Goal: Information Seeking & Learning: Learn about a topic

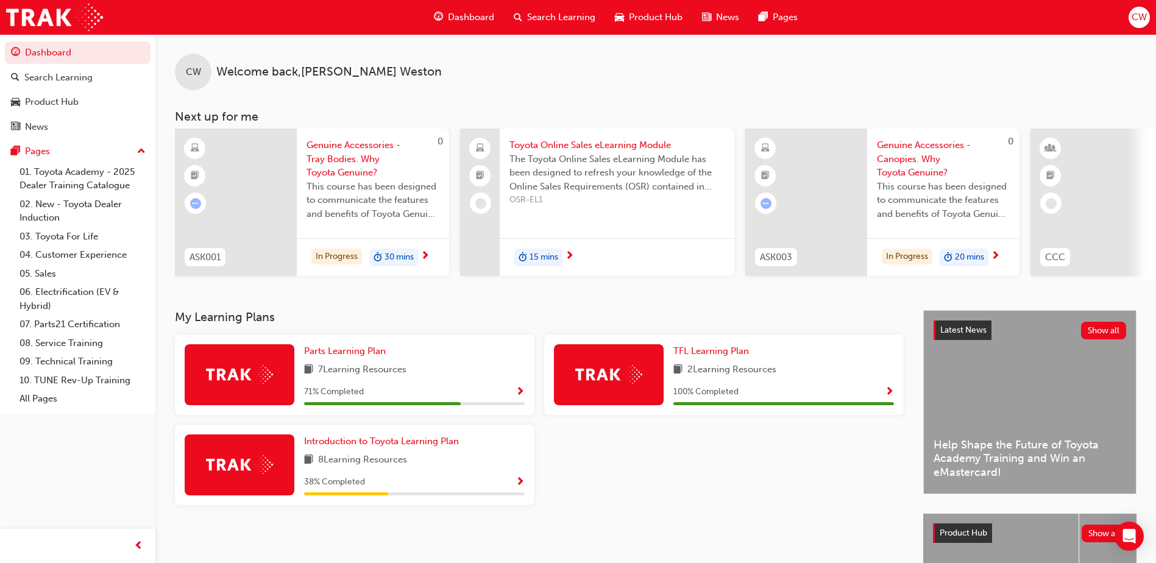
click at [266, 468] on img at bounding box center [239, 464] width 67 height 19
click at [357, 466] on span "8 Learning Resources" at bounding box center [362, 460] width 89 height 15
click at [520, 483] on span "Show Progress" at bounding box center [520, 482] width 9 height 11
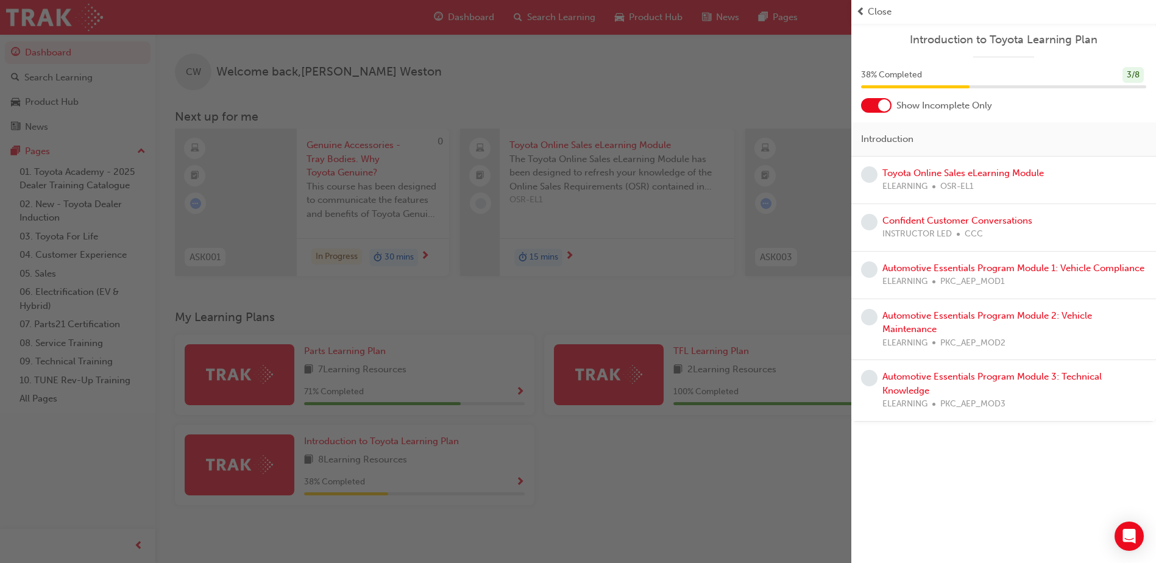
click at [477, 513] on div "button" at bounding box center [426, 281] width 852 height 563
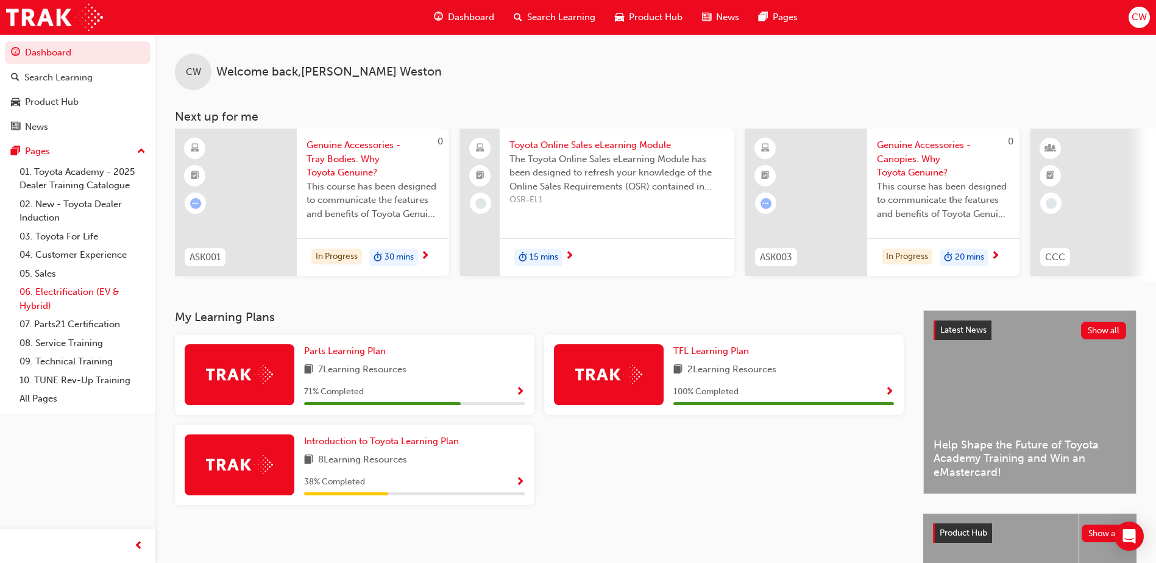
click at [53, 291] on link "06. Electrification (EV & Hybrid)" at bounding box center [83, 299] width 136 height 32
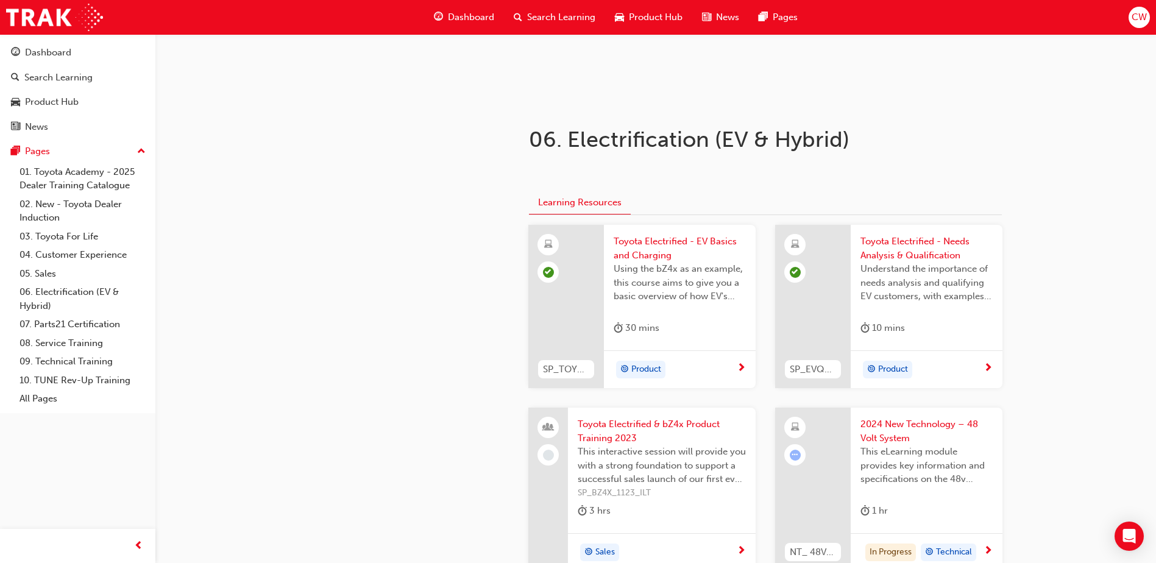
scroll to position [183, 0]
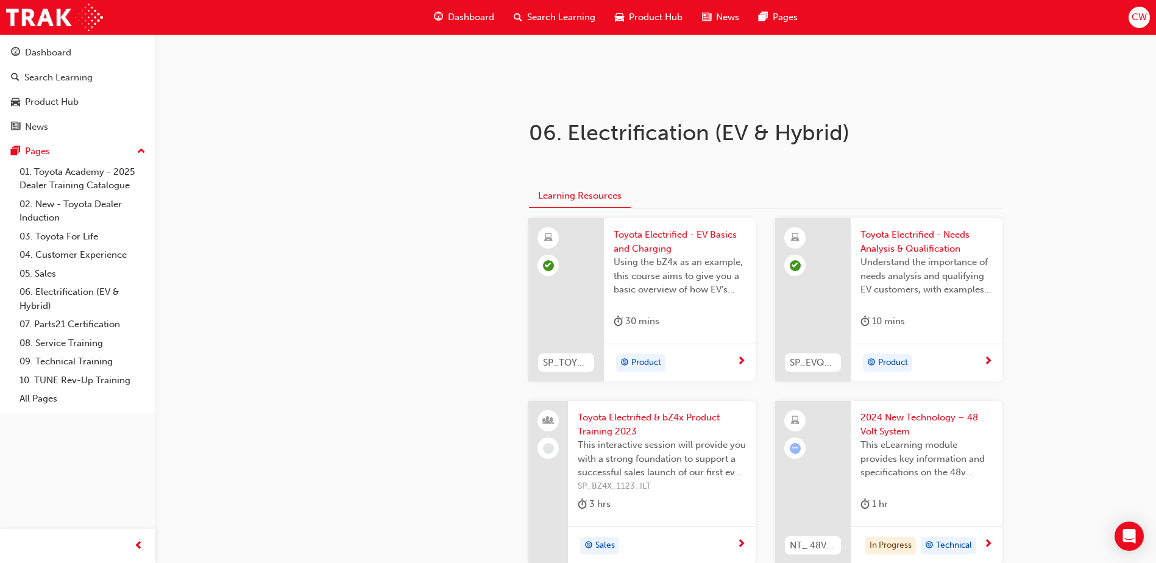
click at [741, 360] on span "next-icon" at bounding box center [741, 362] width 9 height 11
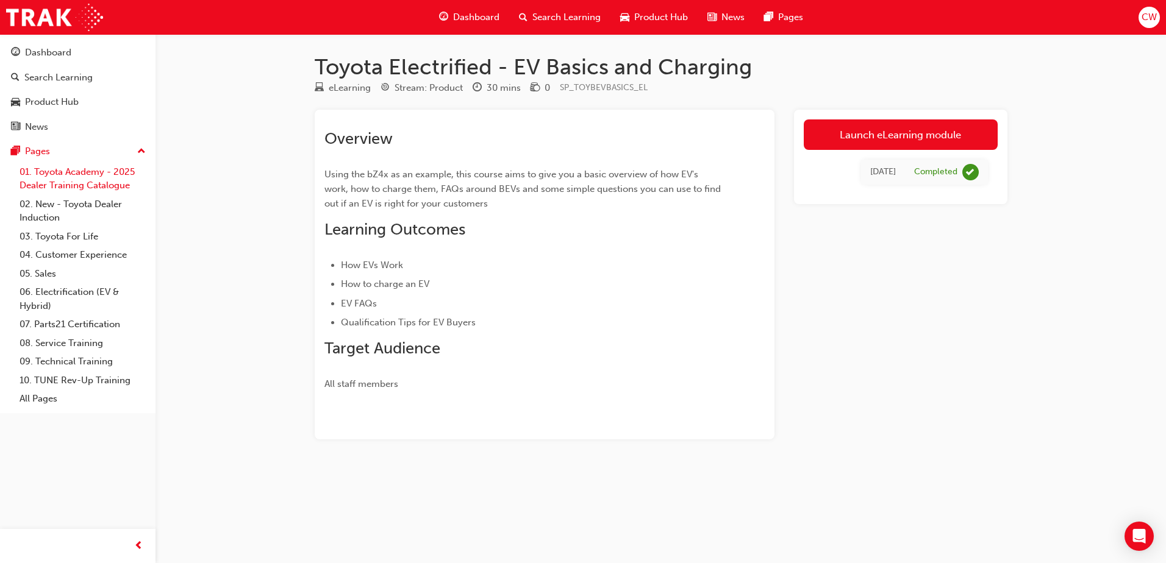
click at [52, 173] on link "01. Toyota Academy - 2025 Dealer Training Catalogue" at bounding box center [83, 179] width 136 height 32
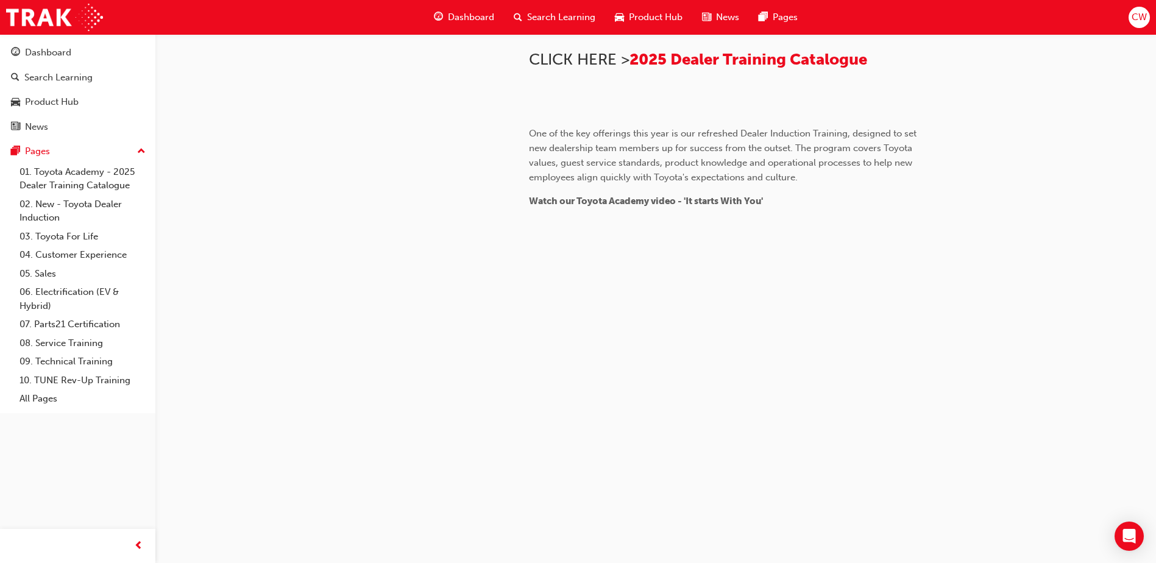
scroll to position [752, 0]
click at [46, 207] on link "02. New - Toyota Dealer Induction" at bounding box center [83, 211] width 136 height 32
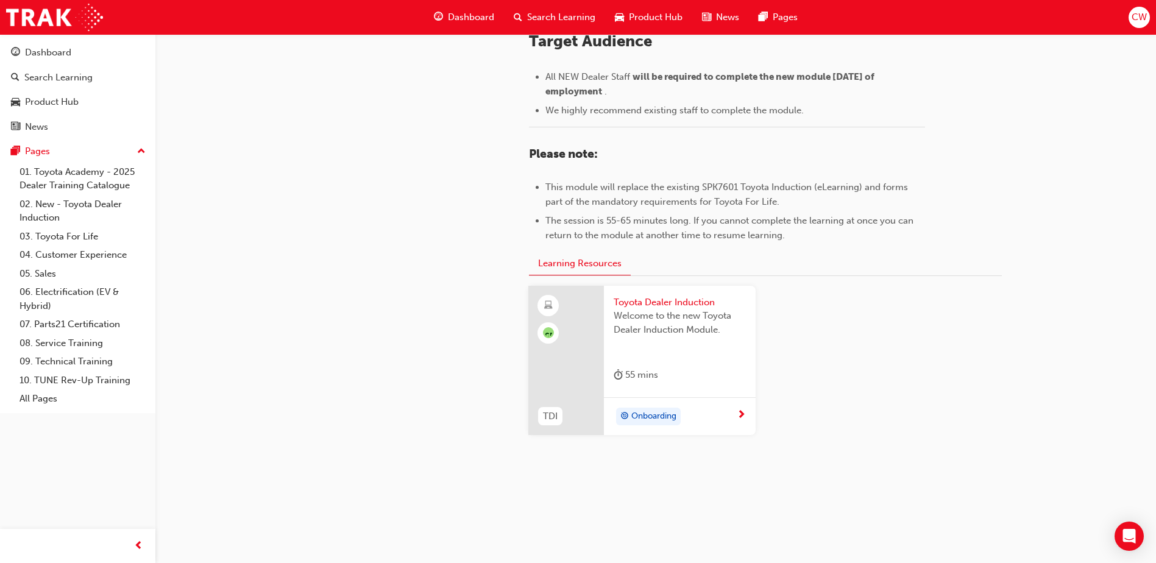
scroll to position [163, 0]
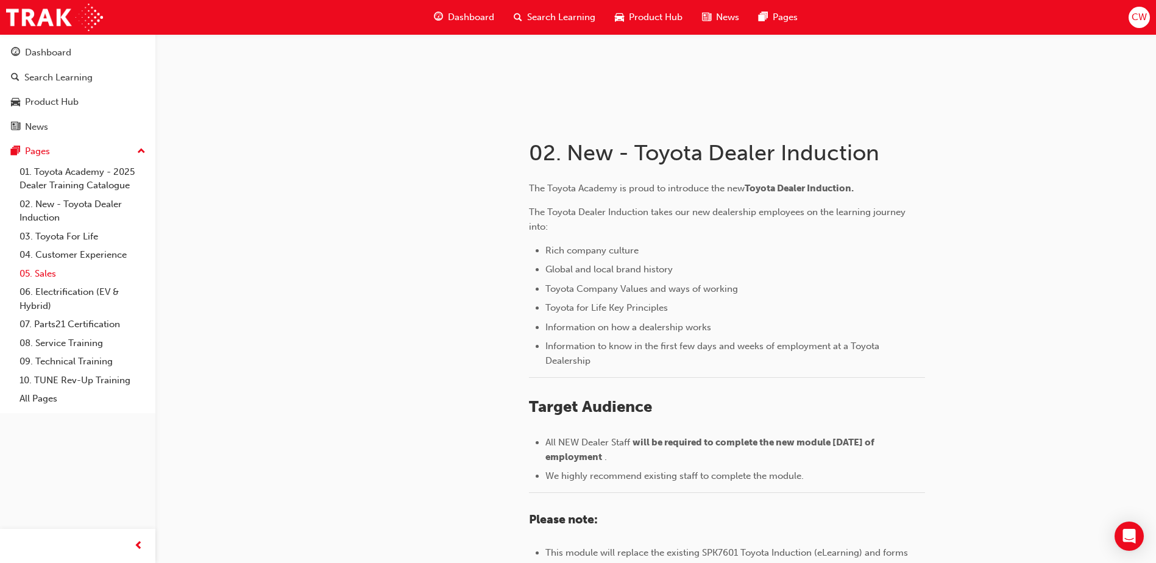
click at [48, 276] on link "05. Sales" at bounding box center [83, 274] width 136 height 19
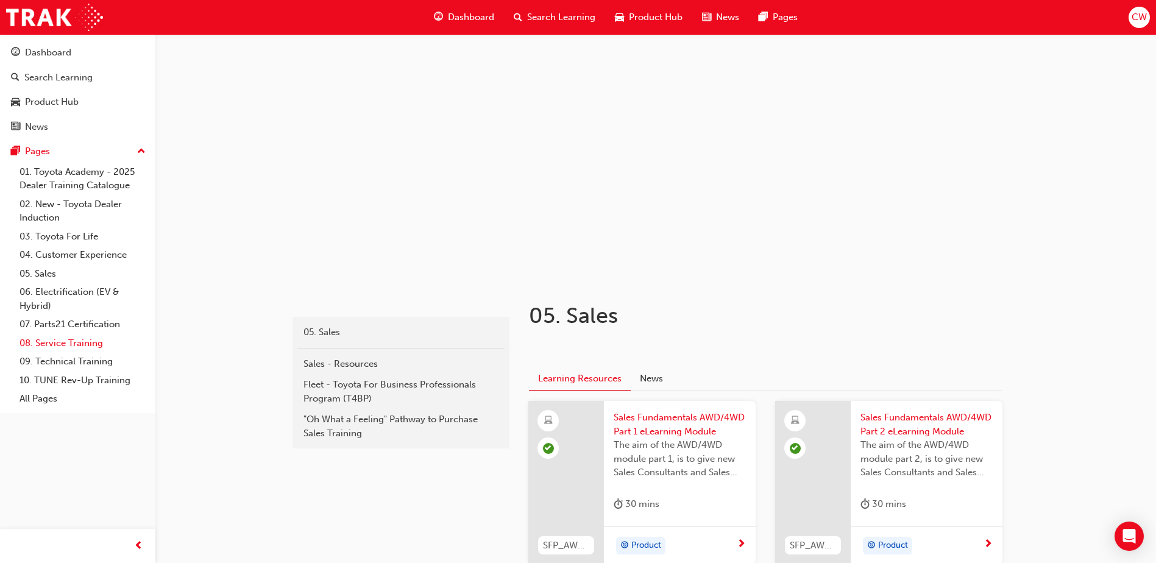
click at [51, 343] on link "08. Service Training" at bounding box center [83, 343] width 136 height 19
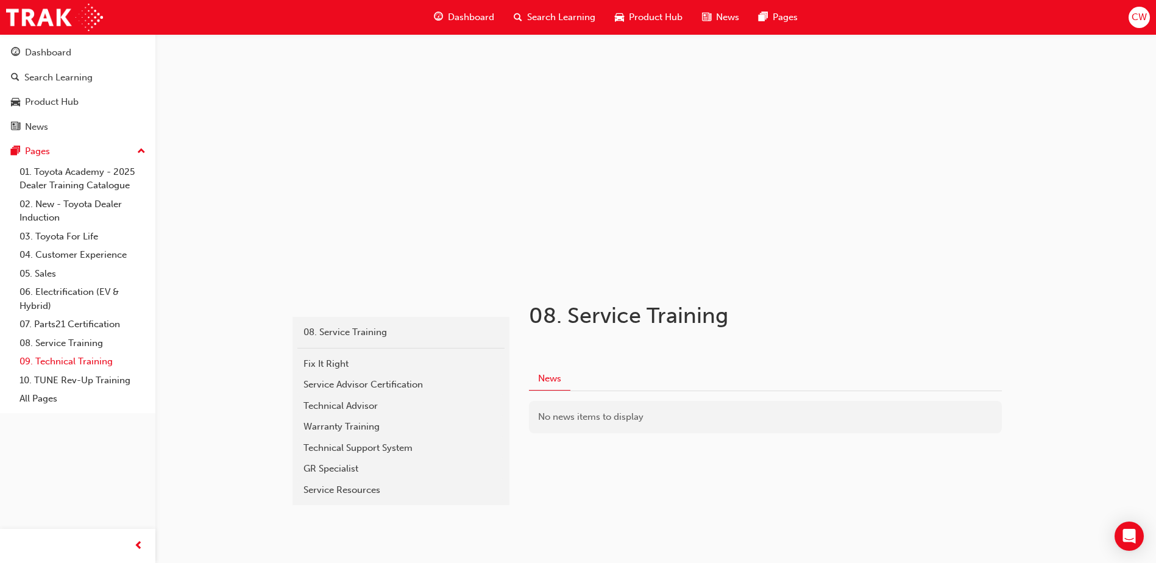
click at [52, 362] on link "09. Technical Training" at bounding box center [83, 361] width 136 height 19
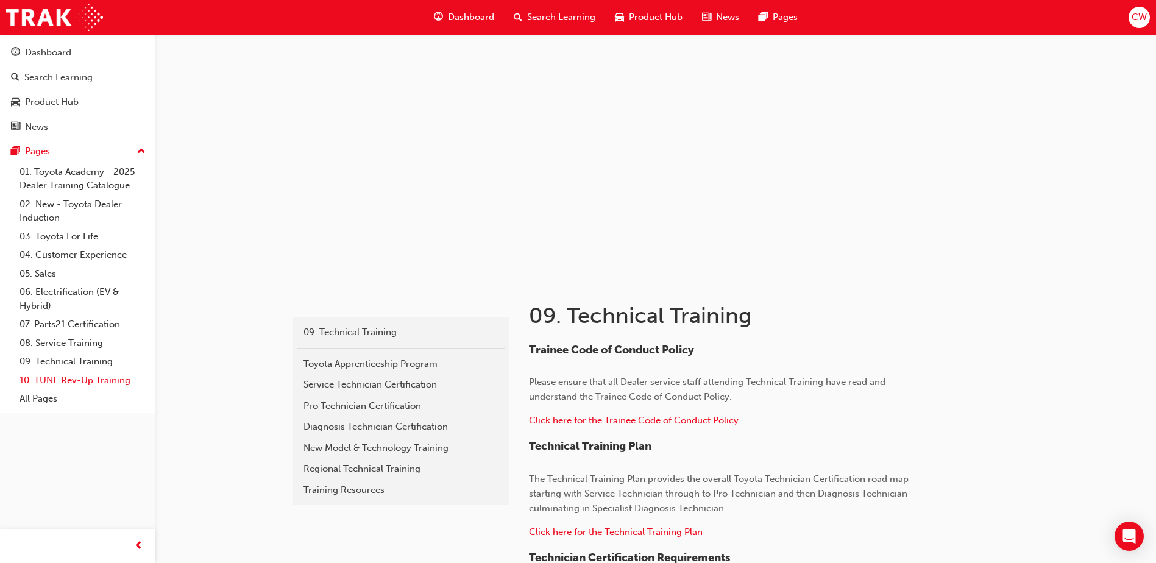
click at [54, 380] on link "10. TUNE Rev-Up Training" at bounding box center [83, 380] width 136 height 19
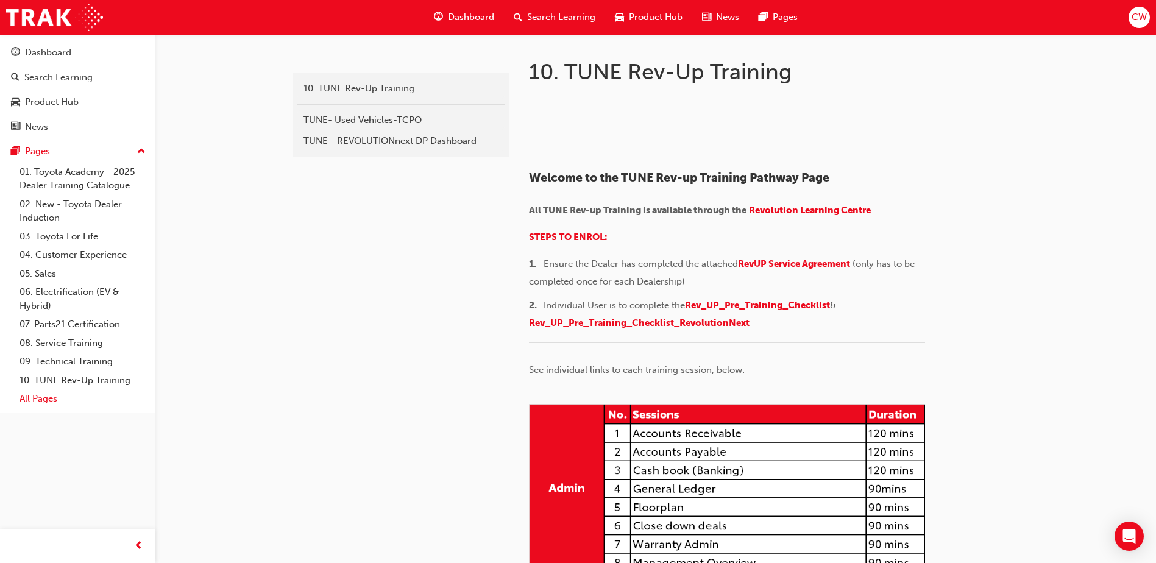
click at [45, 403] on link "All Pages" at bounding box center [83, 399] width 136 height 19
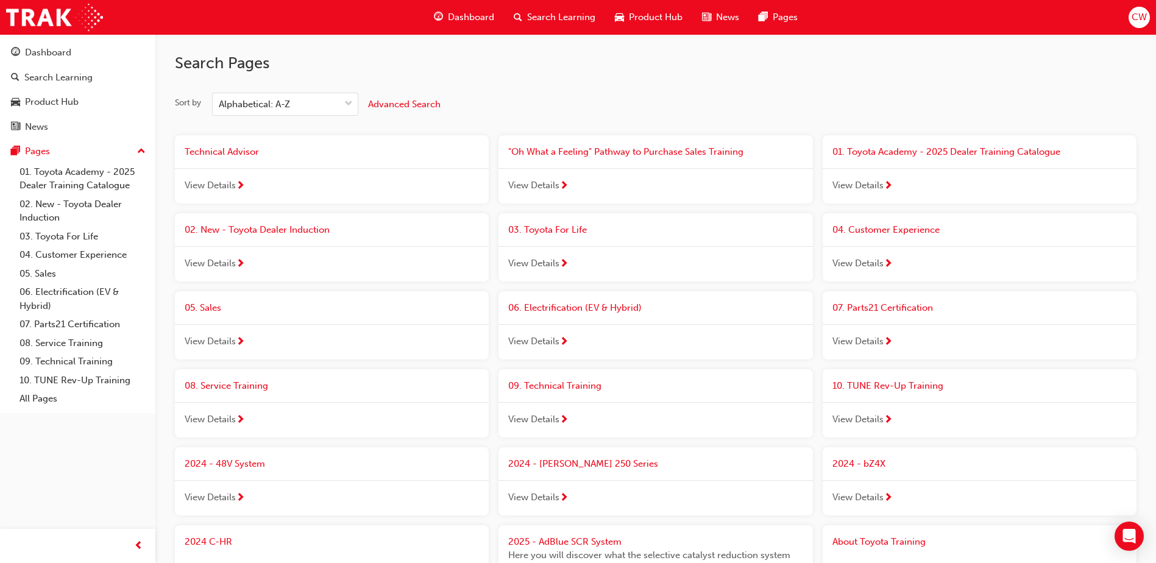
click at [473, 16] on span "Dashboard" at bounding box center [471, 17] width 46 height 14
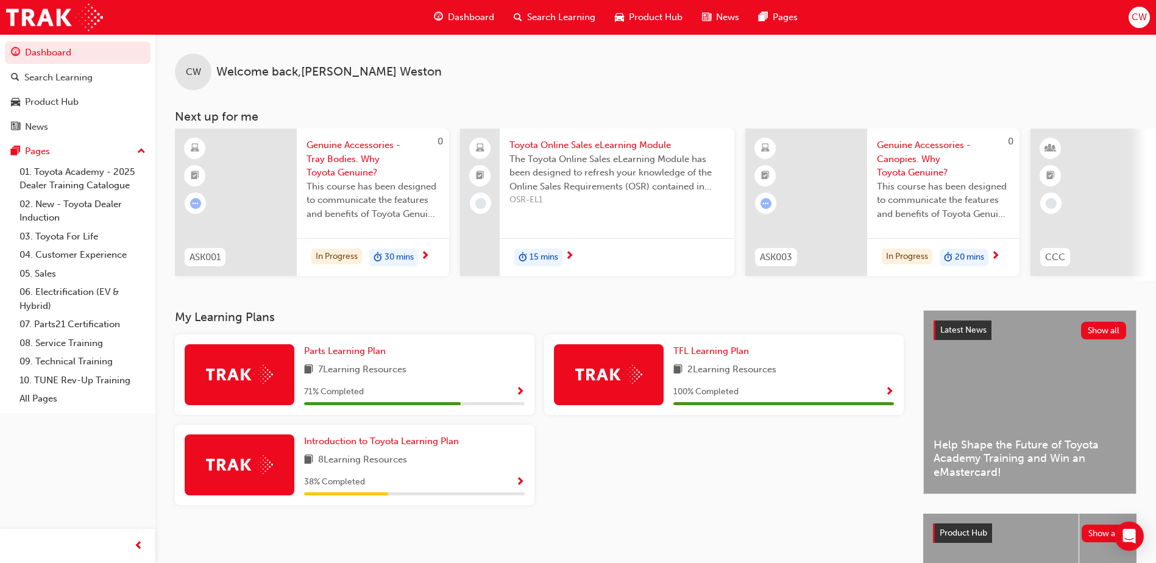
click at [520, 394] on span "Show Progress" at bounding box center [520, 392] width 9 height 11
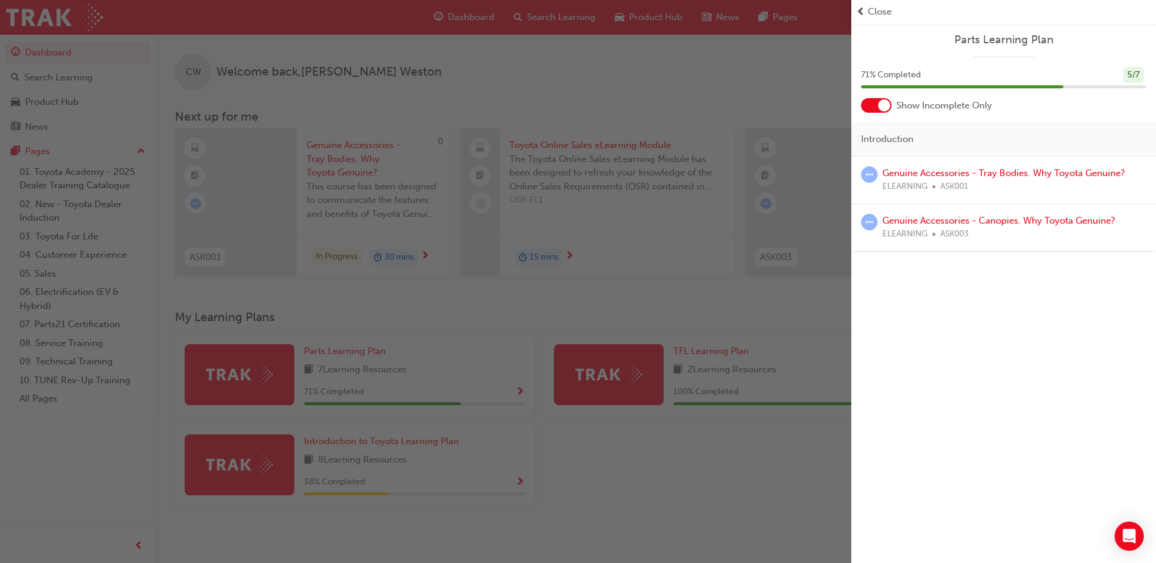
click at [491, 379] on div "button" at bounding box center [426, 281] width 852 height 563
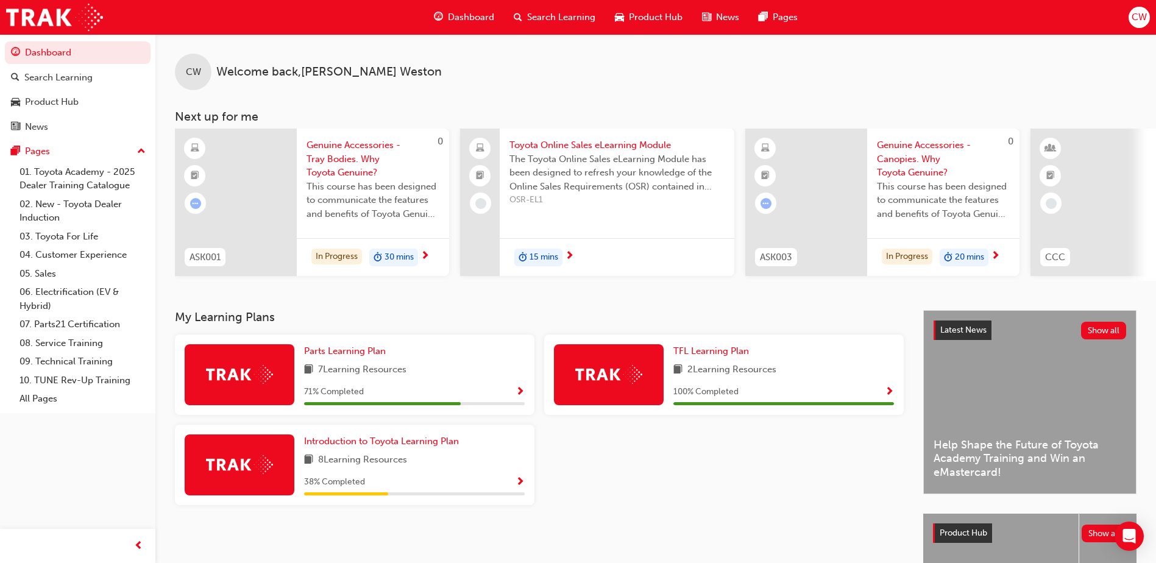
click at [522, 485] on span "Show Progress" at bounding box center [520, 482] width 9 height 11
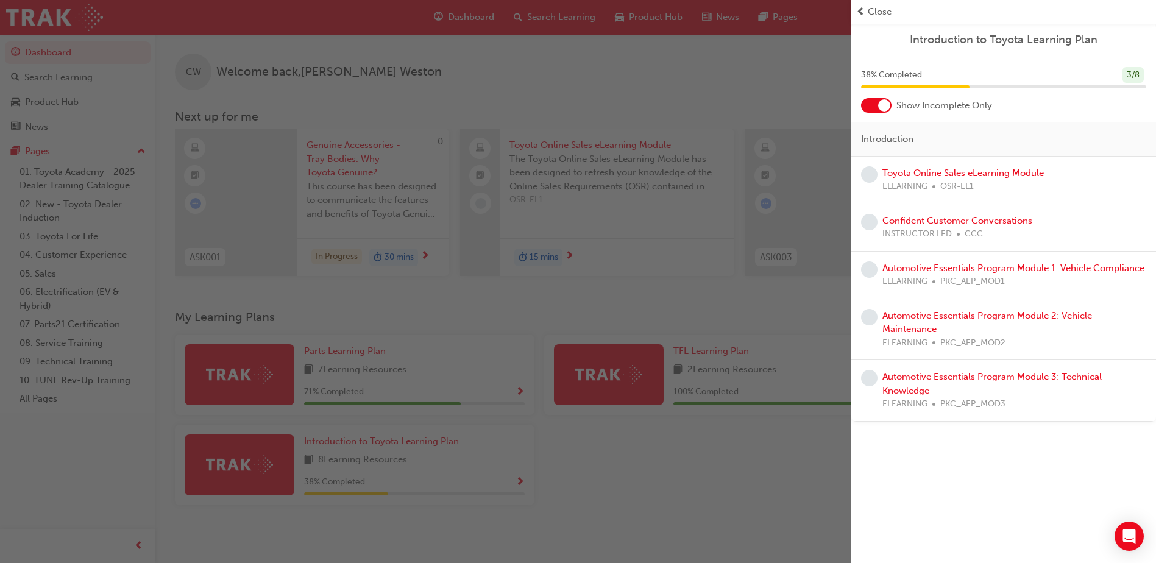
click at [543, 483] on div "button" at bounding box center [426, 281] width 852 height 563
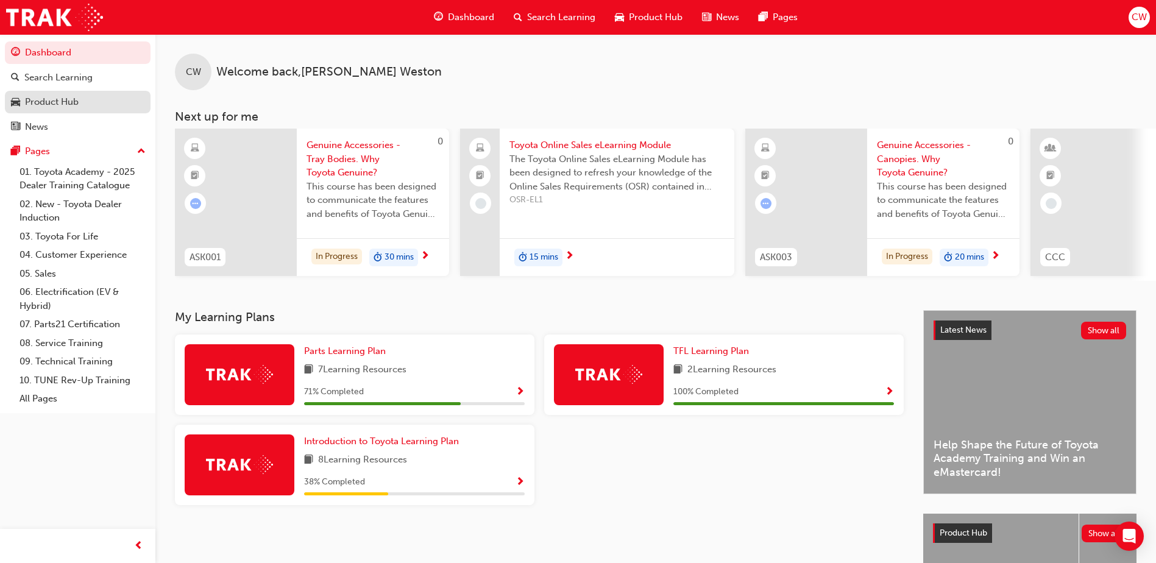
click at [51, 104] on div "Product Hub" at bounding box center [52, 102] width 54 height 14
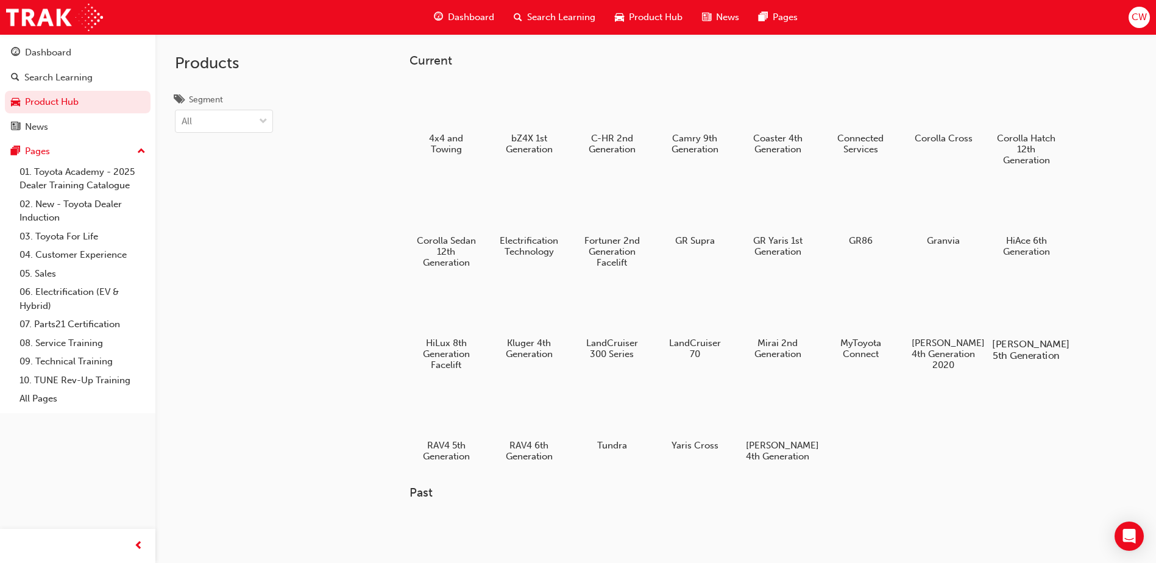
click at [1019, 307] on div at bounding box center [1027, 309] width 68 height 49
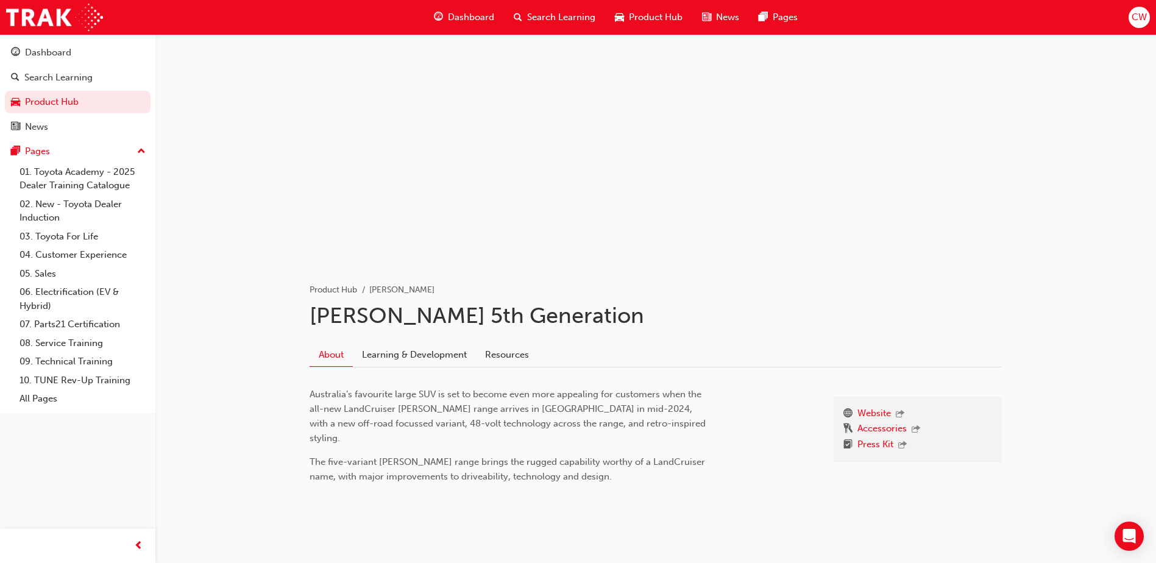
scroll to position [23, 0]
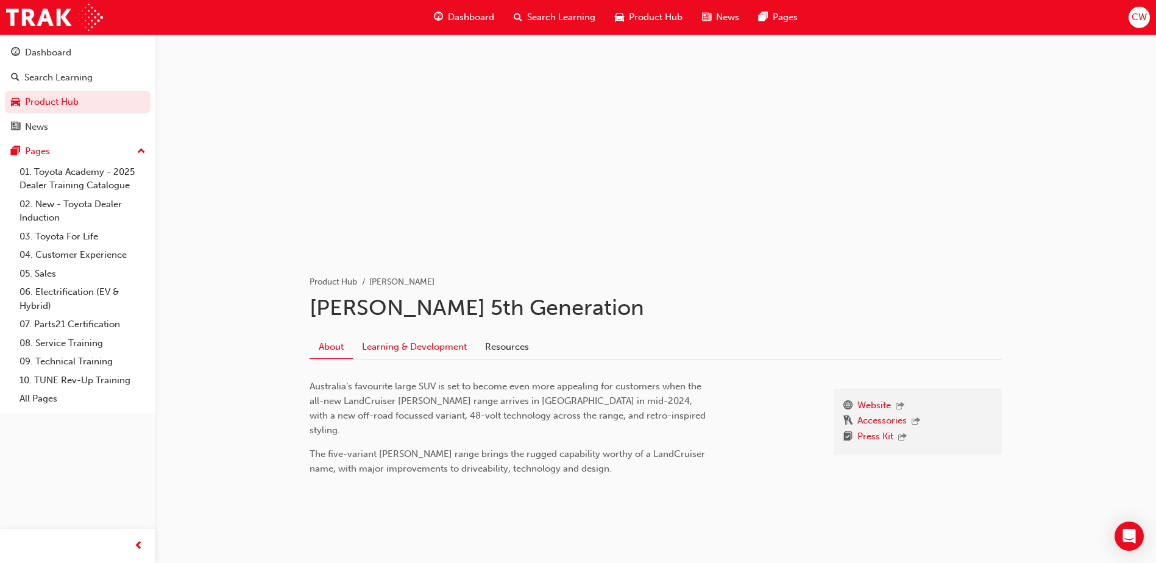
click at [403, 347] on link "Learning & Development" at bounding box center [414, 346] width 123 height 23
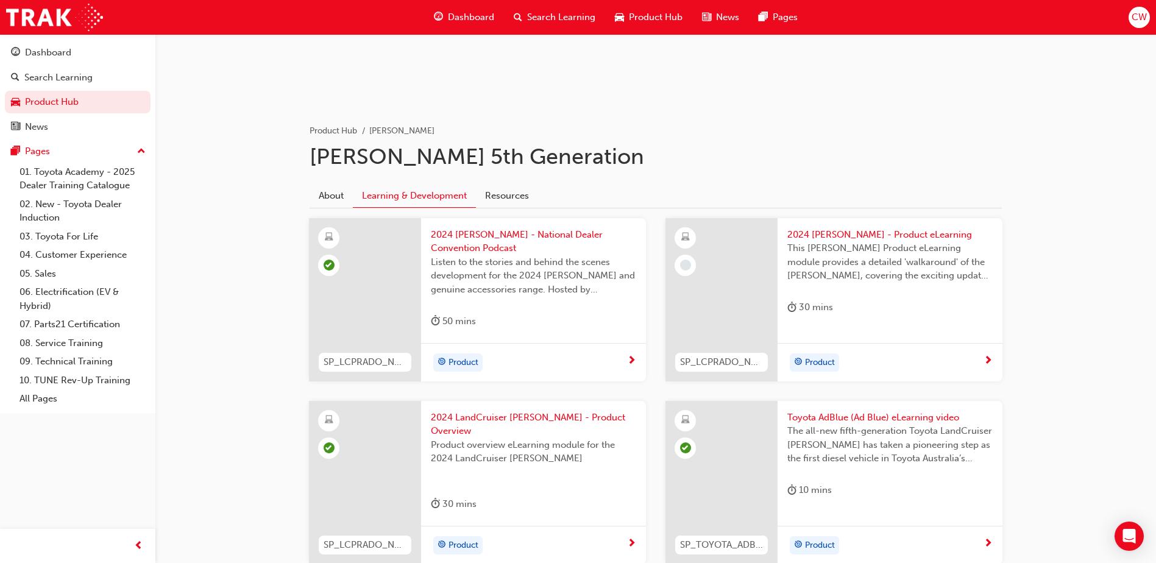
scroll to position [183, 0]
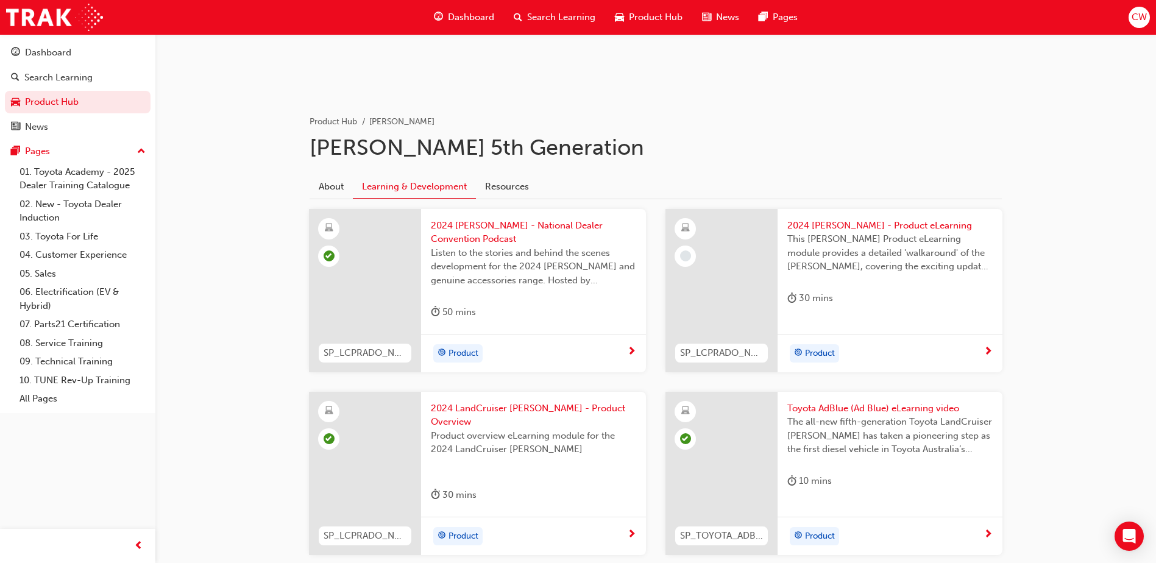
click at [989, 530] on span "next-icon" at bounding box center [988, 535] width 9 height 11
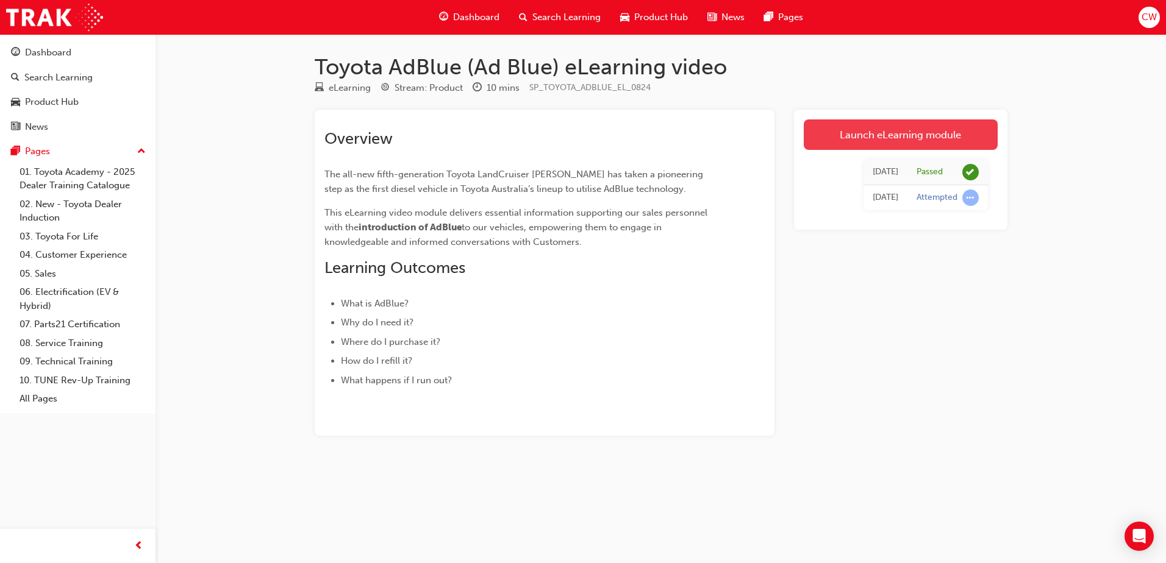
click at [878, 132] on link "Launch eLearning module" at bounding box center [900, 134] width 194 height 30
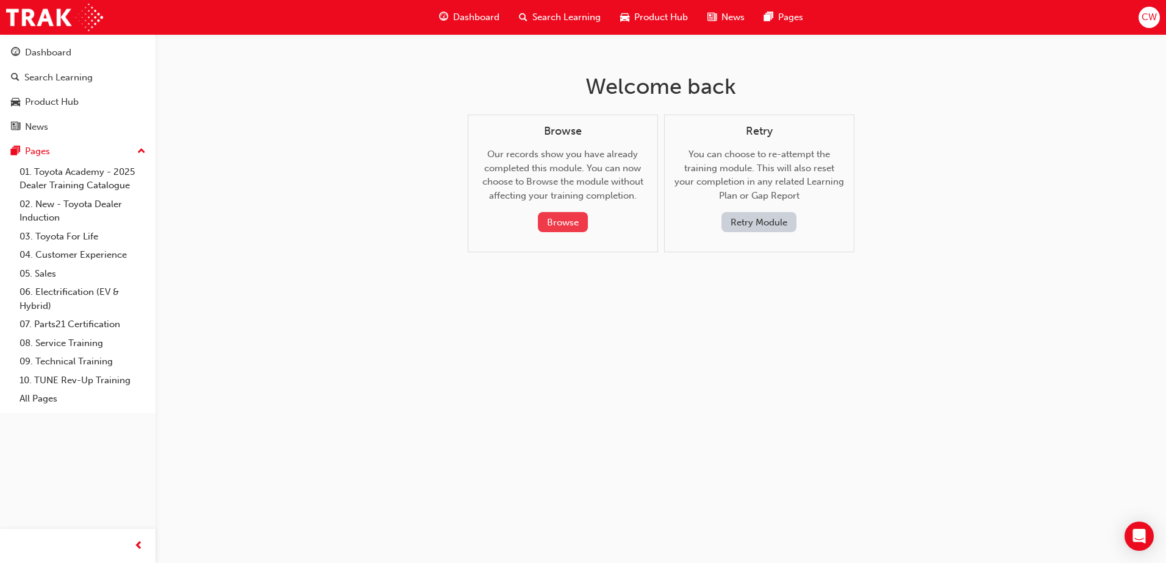
click at [569, 221] on button "Browse" at bounding box center [563, 222] width 50 height 20
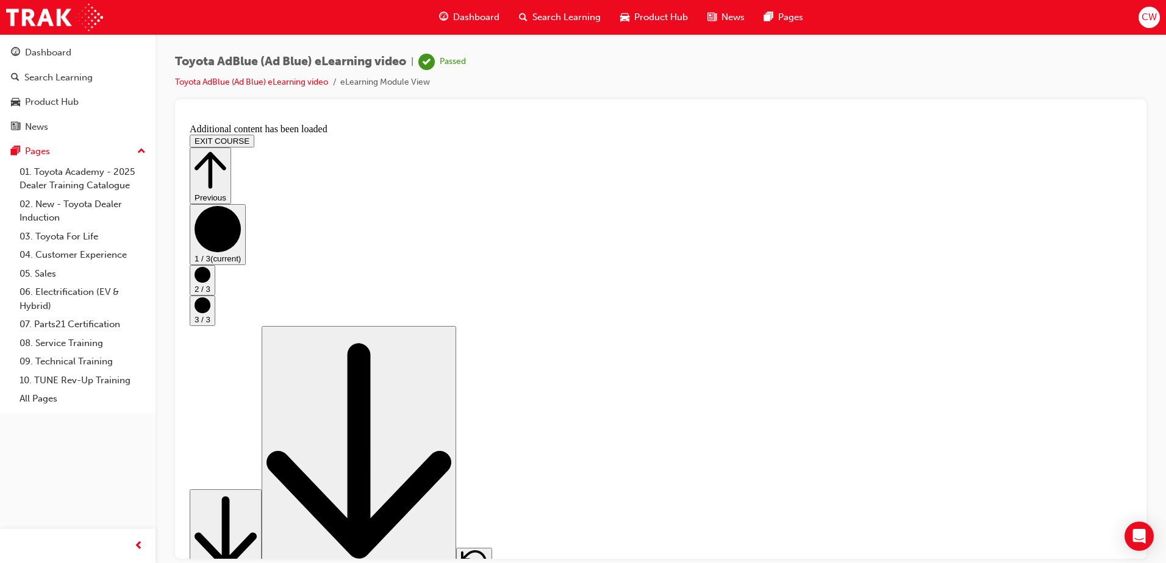
click at [226, 149] on icon "Step controls" at bounding box center [210, 170] width 32 height 42
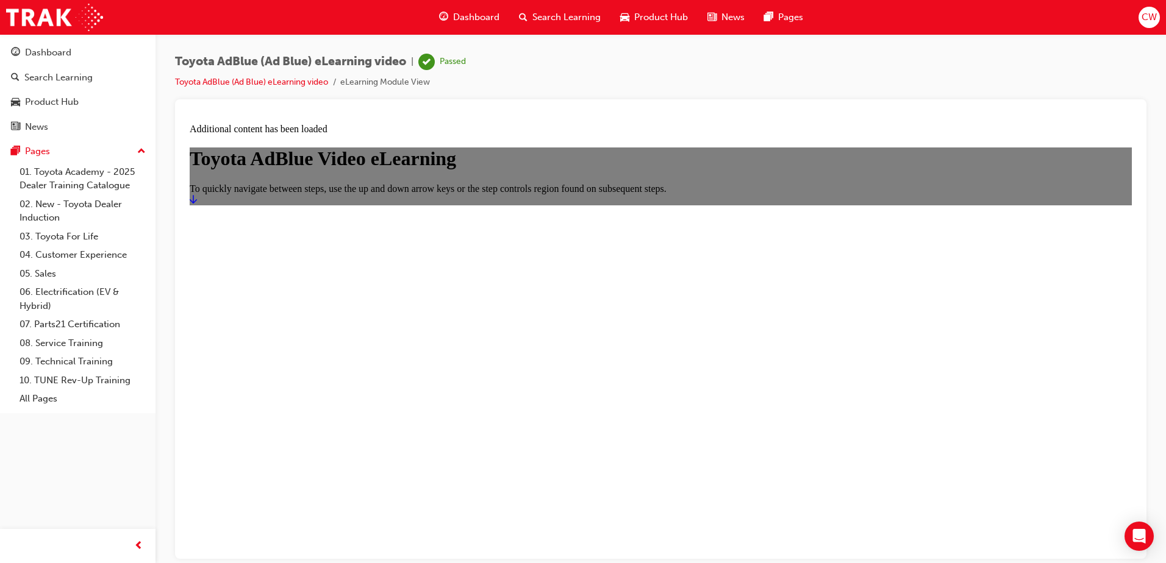
click at [197, 204] on icon "Start" at bounding box center [193, 199] width 7 height 10
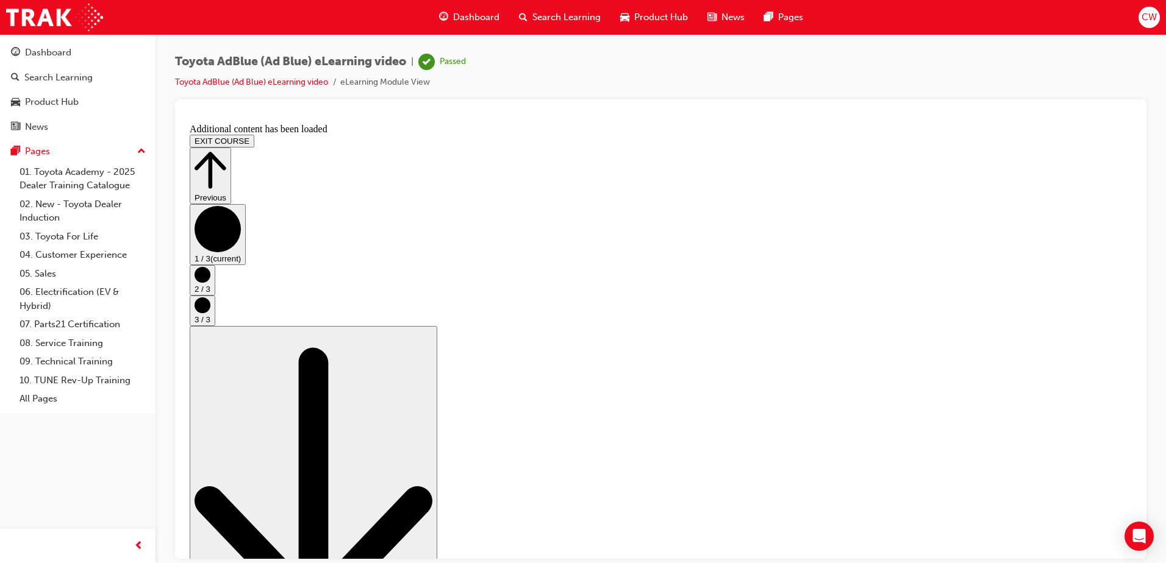
click at [226, 149] on icon "Step controls" at bounding box center [210, 170] width 32 height 42
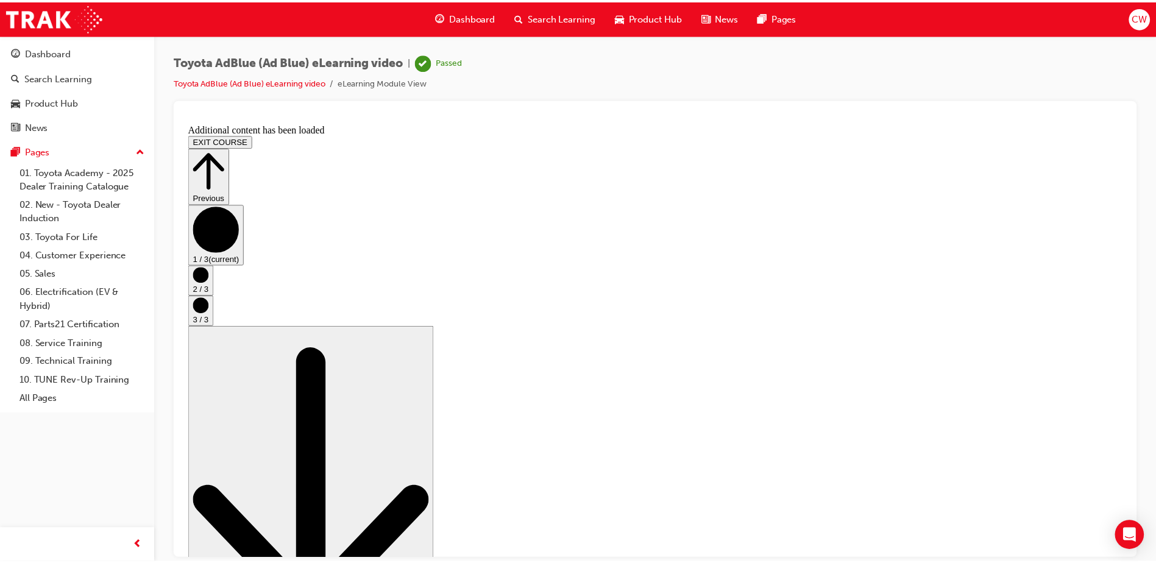
scroll to position [0, 0]
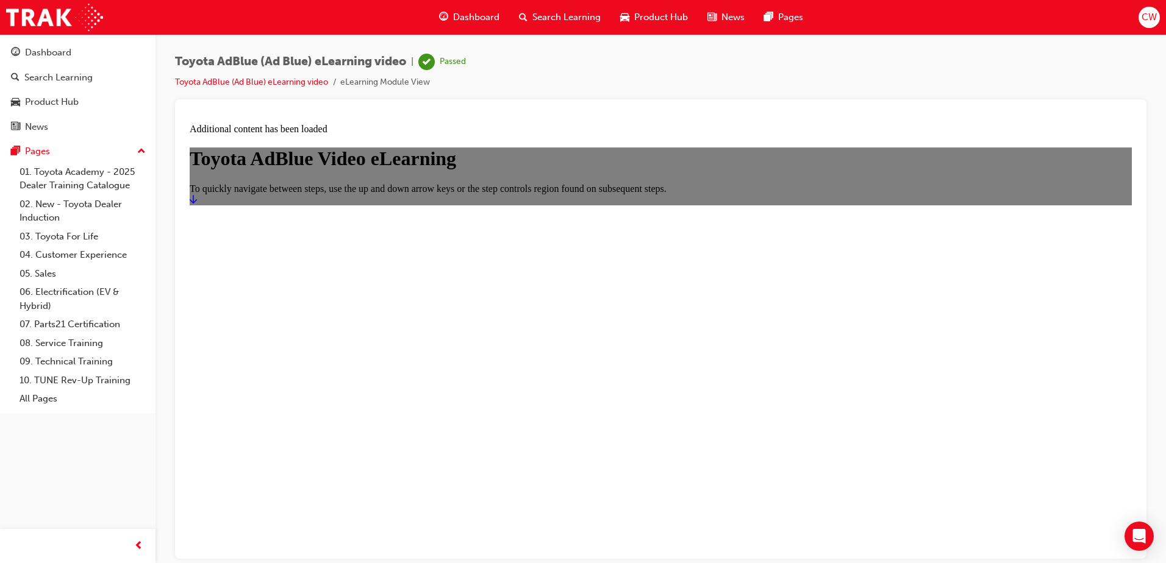
click at [1100, 147] on main "Toyota AdBlue Video eLearning To quickly navigate between steps, use the up and…" at bounding box center [661, 175] width 942 height 57
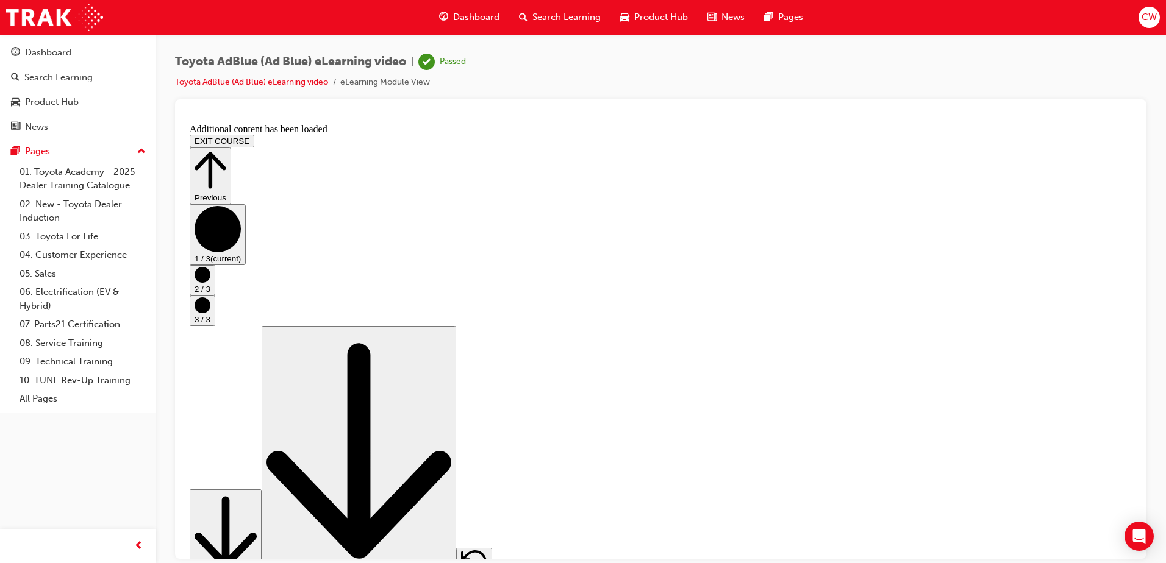
click at [226, 149] on icon "Step controls" at bounding box center [210, 170] width 32 height 42
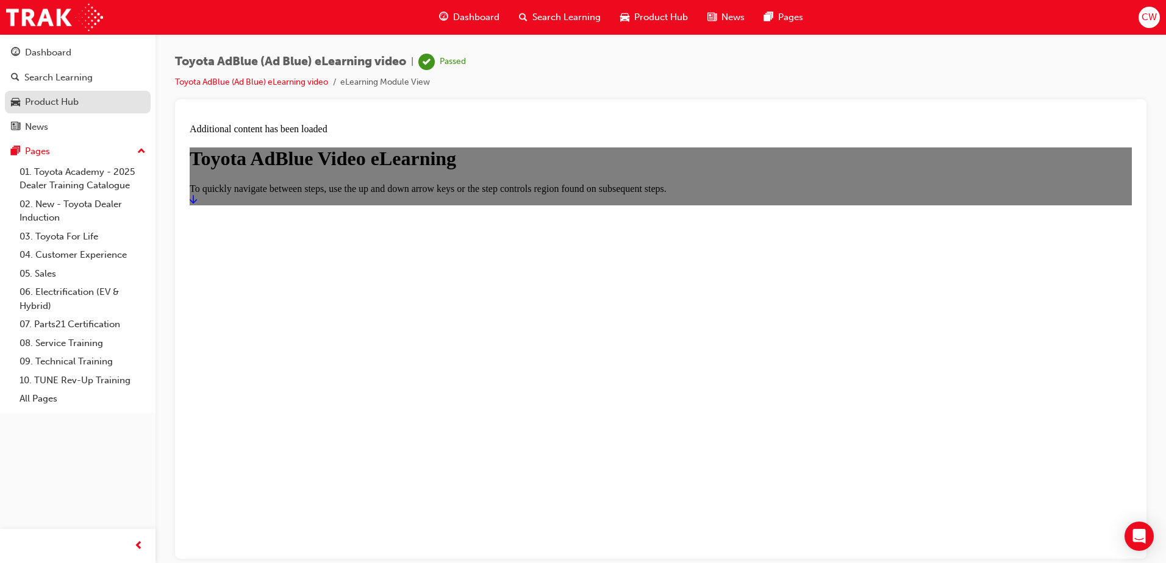
click at [59, 100] on div "Product Hub" at bounding box center [52, 102] width 54 height 14
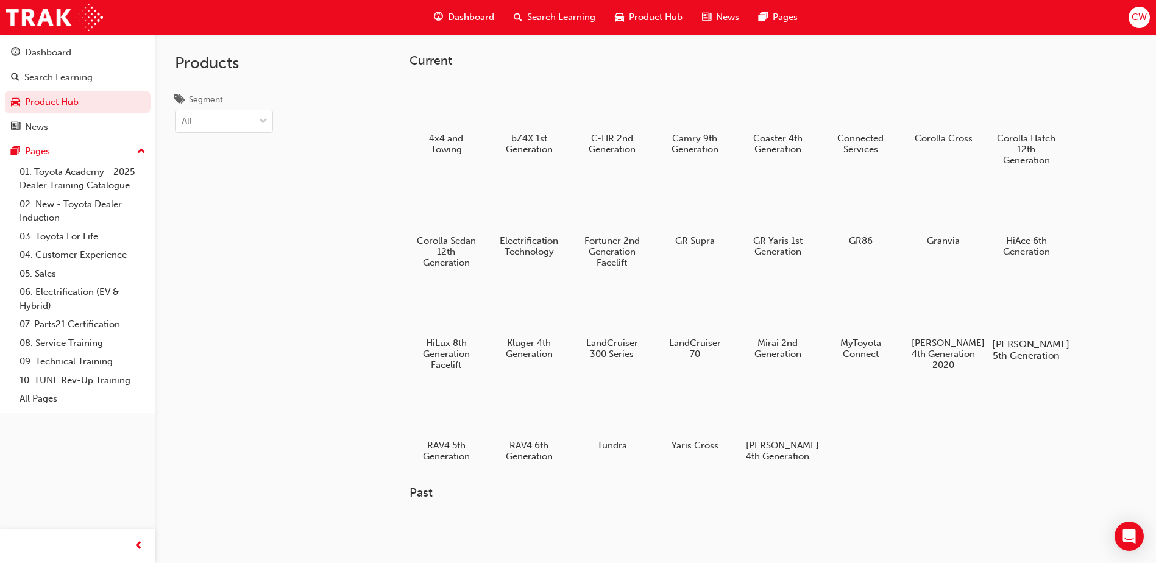
click at [1038, 312] on div at bounding box center [1027, 309] width 68 height 49
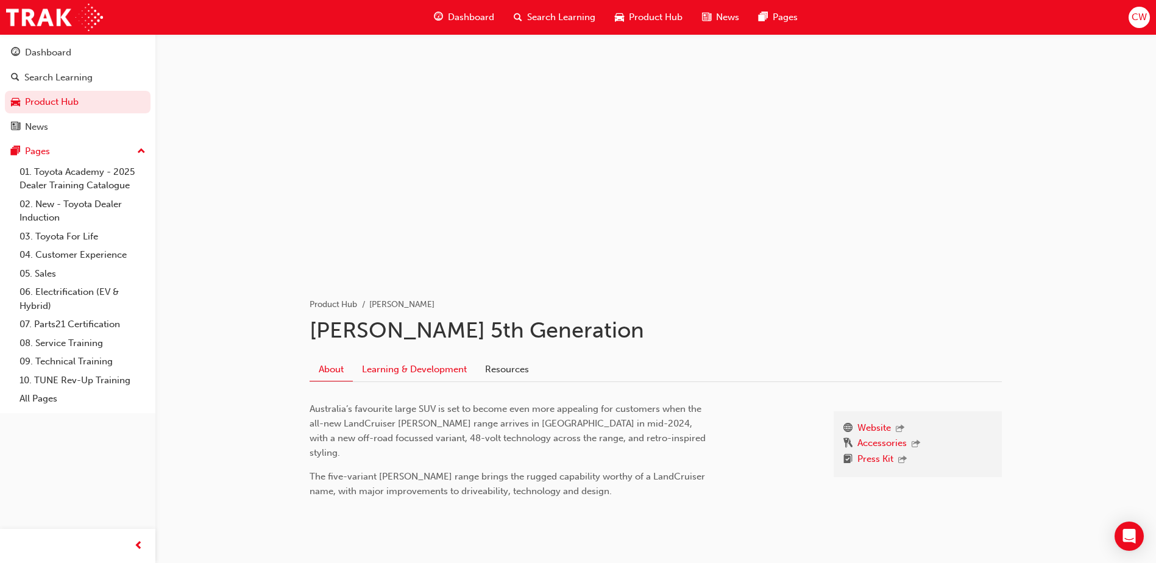
click at [427, 369] on link "Learning & Development" at bounding box center [414, 369] width 123 height 23
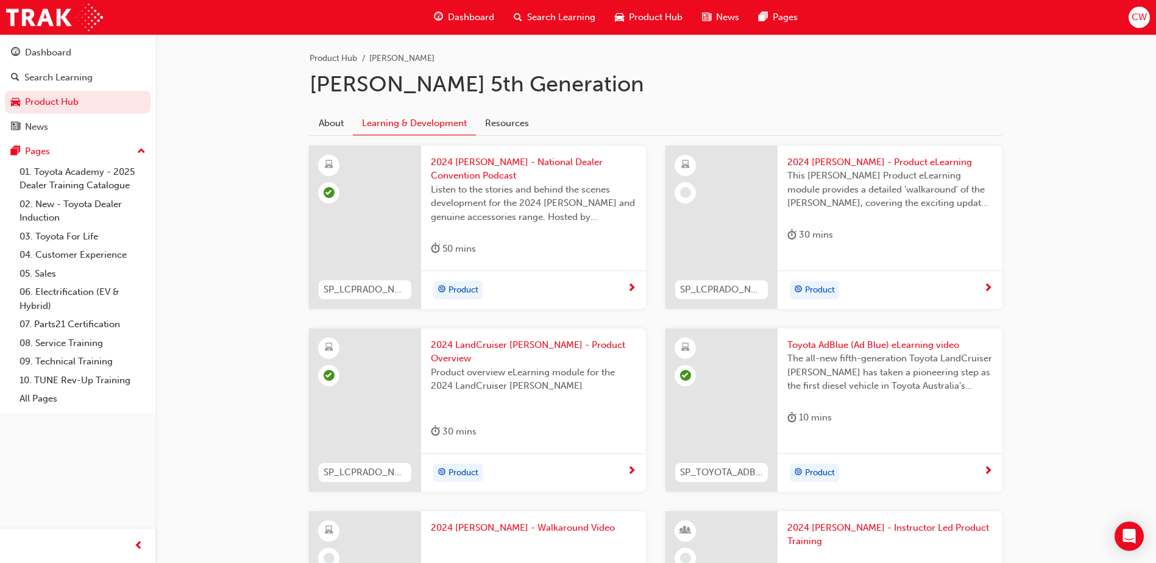
scroll to position [237, 0]
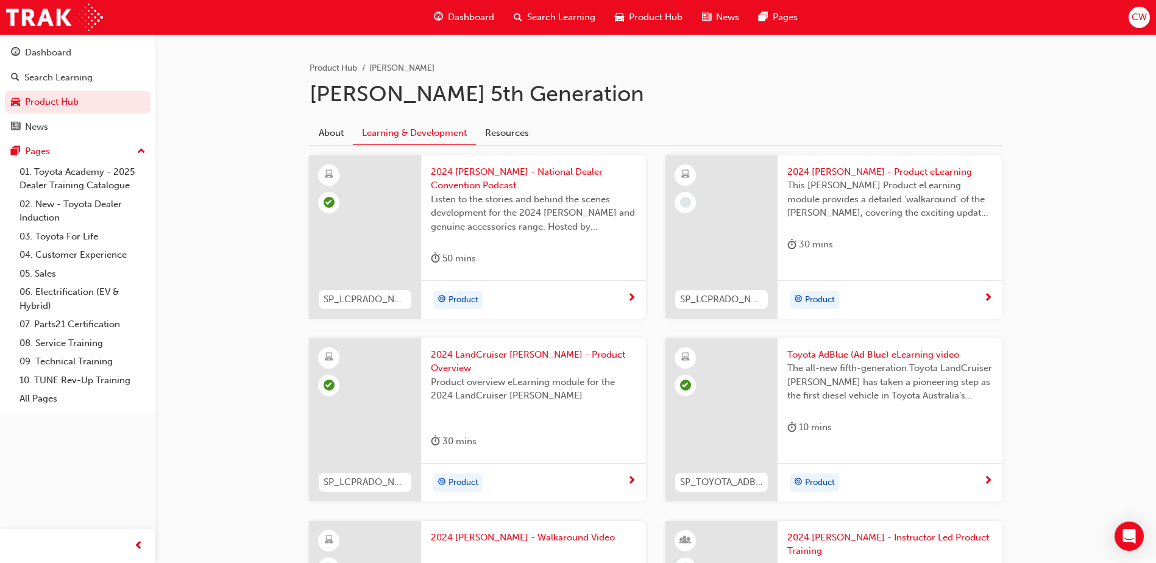
click at [803, 296] on div "Product" at bounding box center [814, 300] width 41 height 16
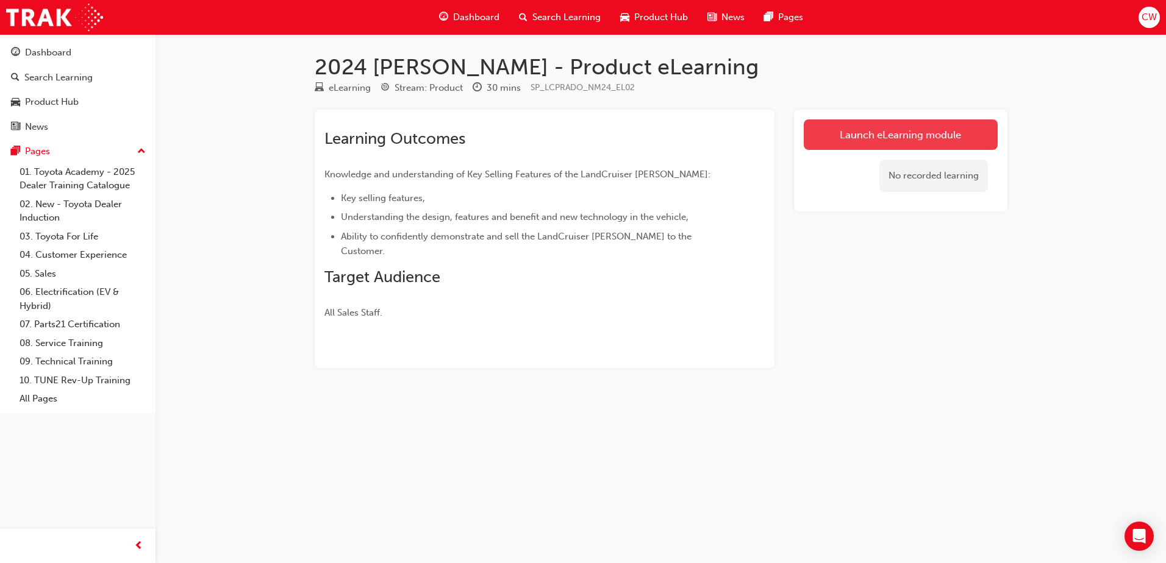
click at [915, 137] on link "Launch eLearning module" at bounding box center [900, 134] width 194 height 30
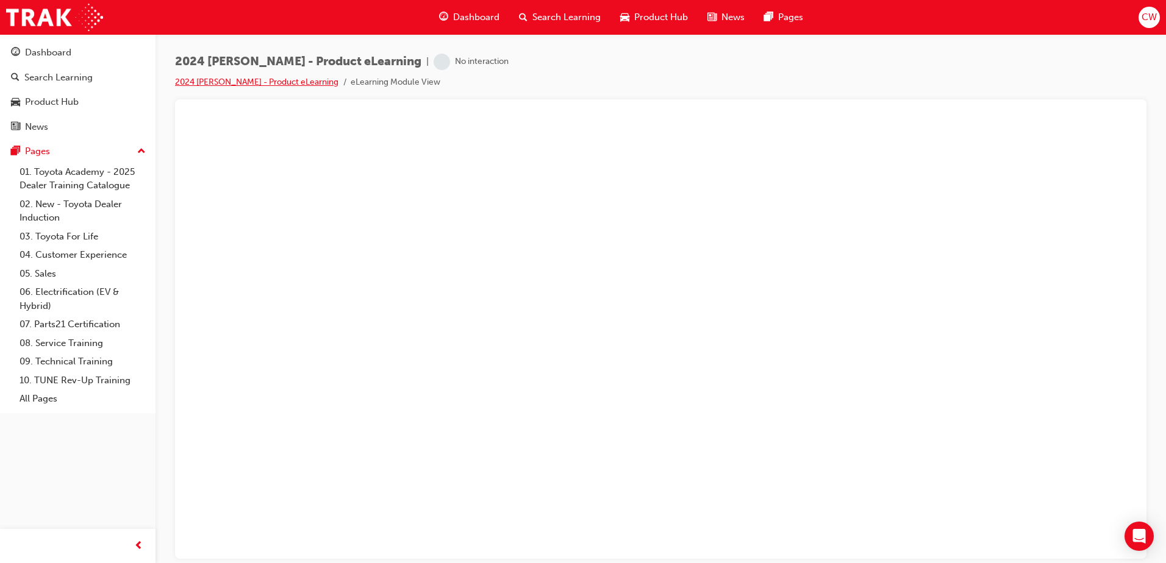
click at [266, 80] on link "2024 [PERSON_NAME] - Product eLearning" at bounding box center [256, 82] width 163 height 10
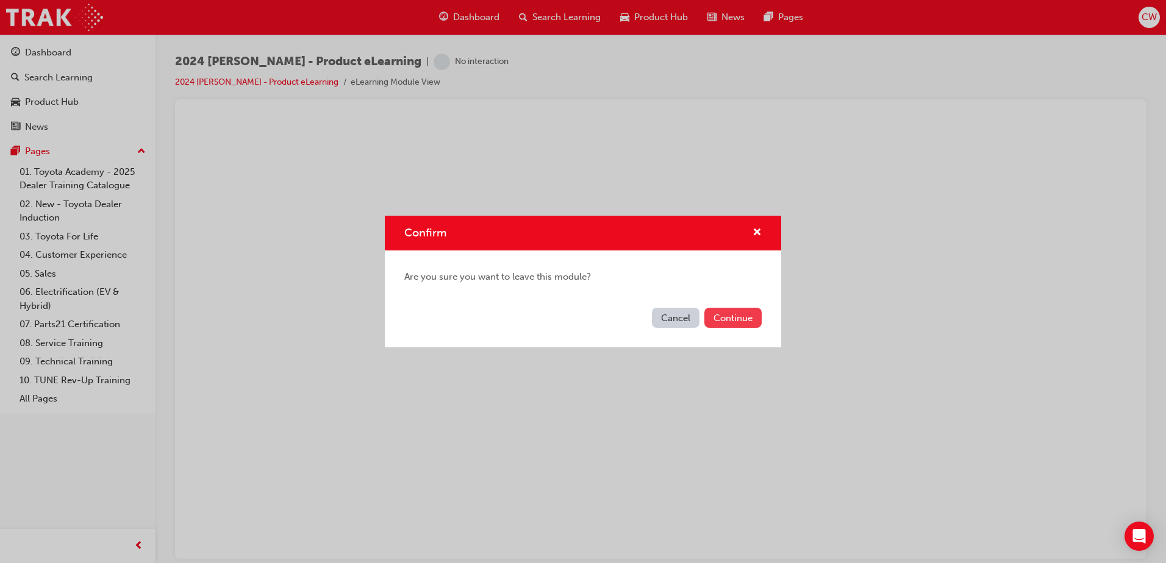
click at [735, 318] on button "Continue" at bounding box center [732, 318] width 57 height 20
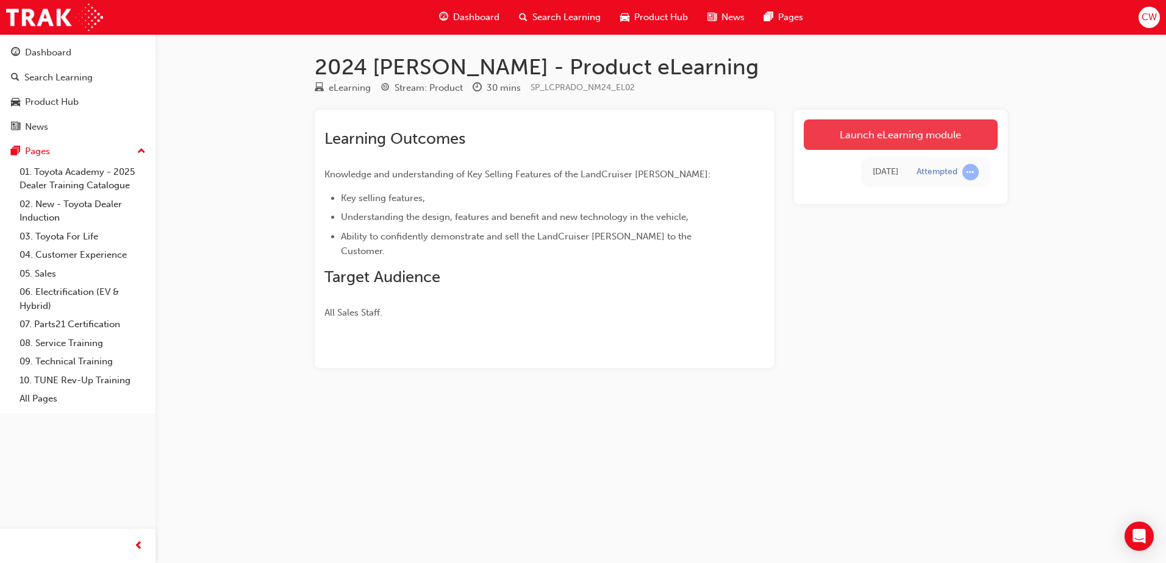
click at [912, 135] on link "Launch eLearning module" at bounding box center [900, 134] width 194 height 30
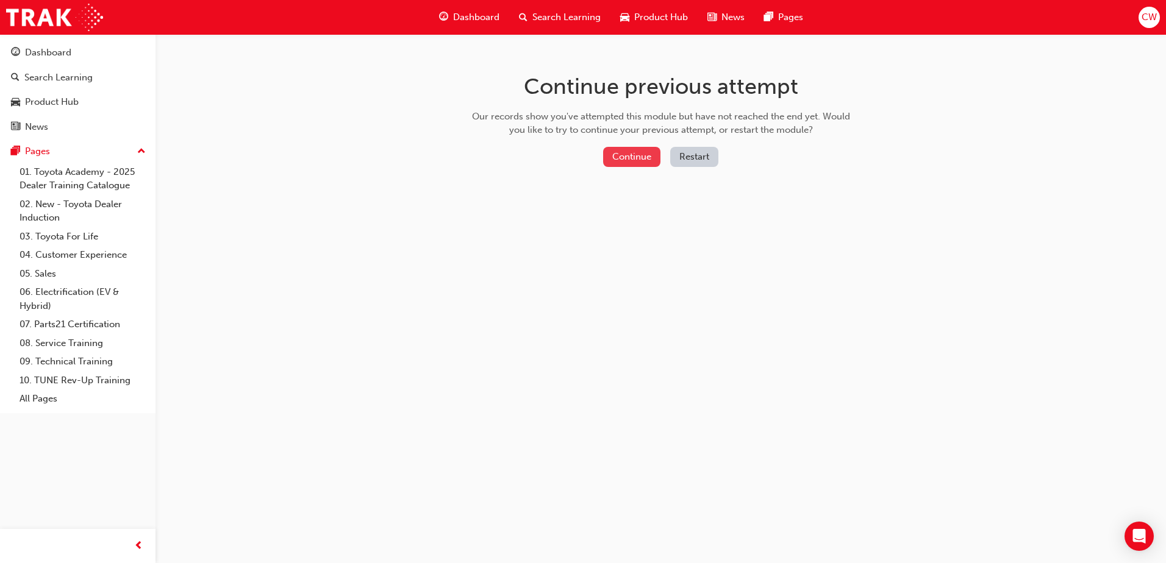
click at [626, 153] on button "Continue" at bounding box center [631, 157] width 57 height 20
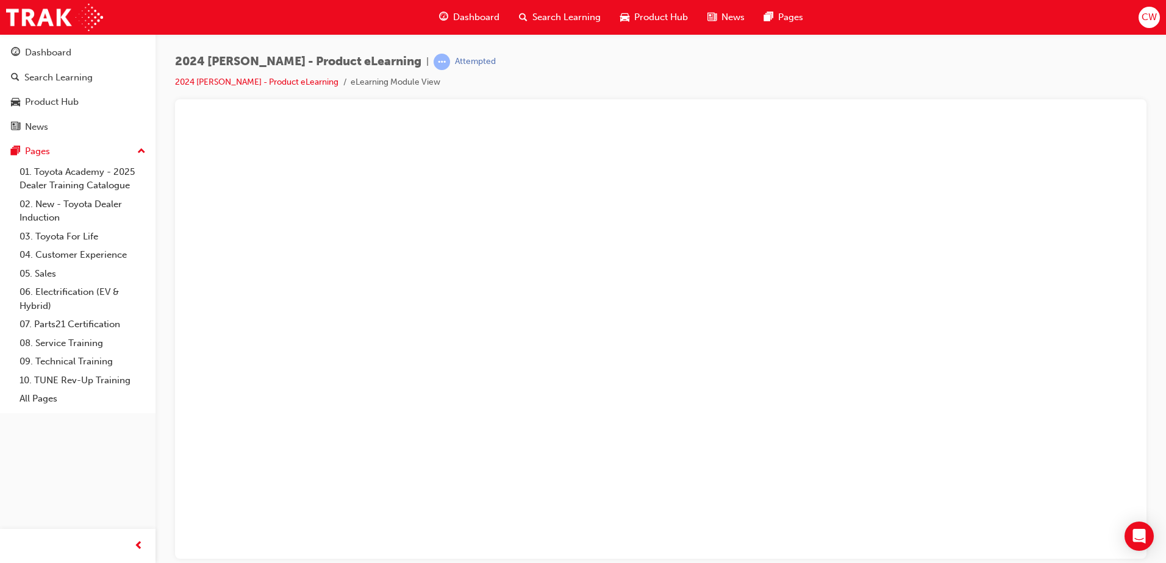
click at [363, 84] on li "eLearning Module View" at bounding box center [396, 83] width 90 height 14
click at [271, 81] on link "2024 [PERSON_NAME] - Product eLearning" at bounding box center [256, 82] width 163 height 10
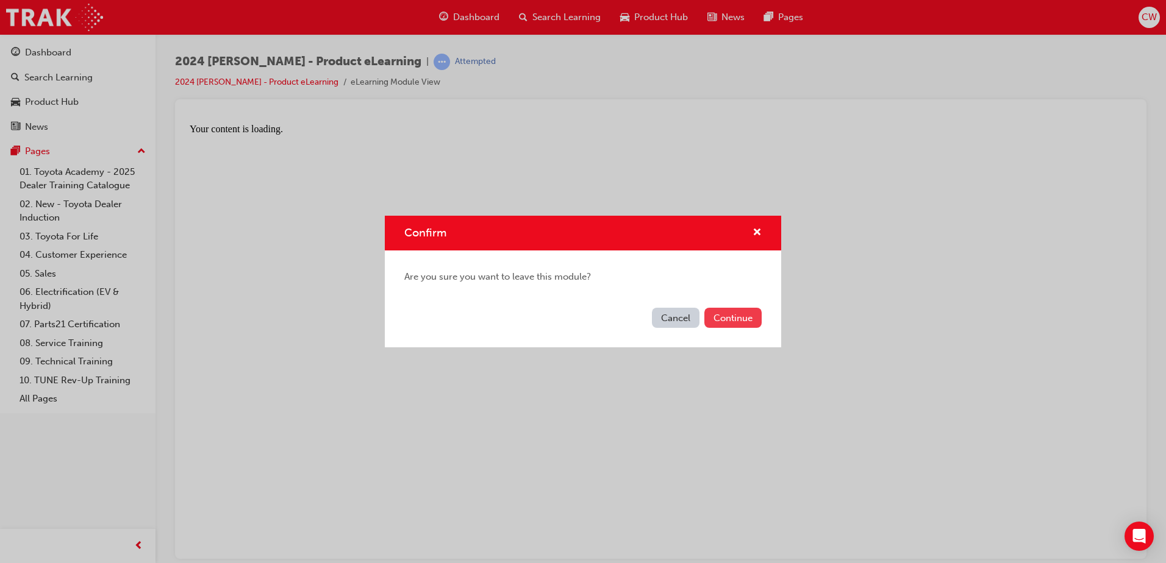
click at [743, 319] on button "Continue" at bounding box center [732, 318] width 57 height 20
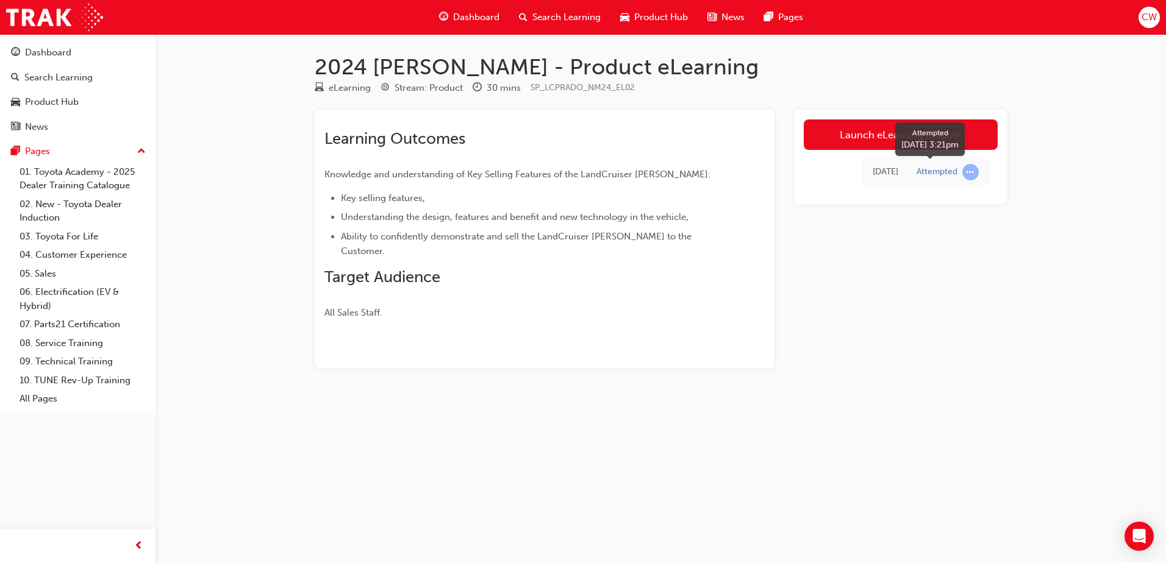
click at [938, 171] on div "Attempted" at bounding box center [936, 172] width 41 height 12
click at [854, 322] on div "Launch eLearning module [DATE] Attempted" at bounding box center [900, 239] width 213 height 258
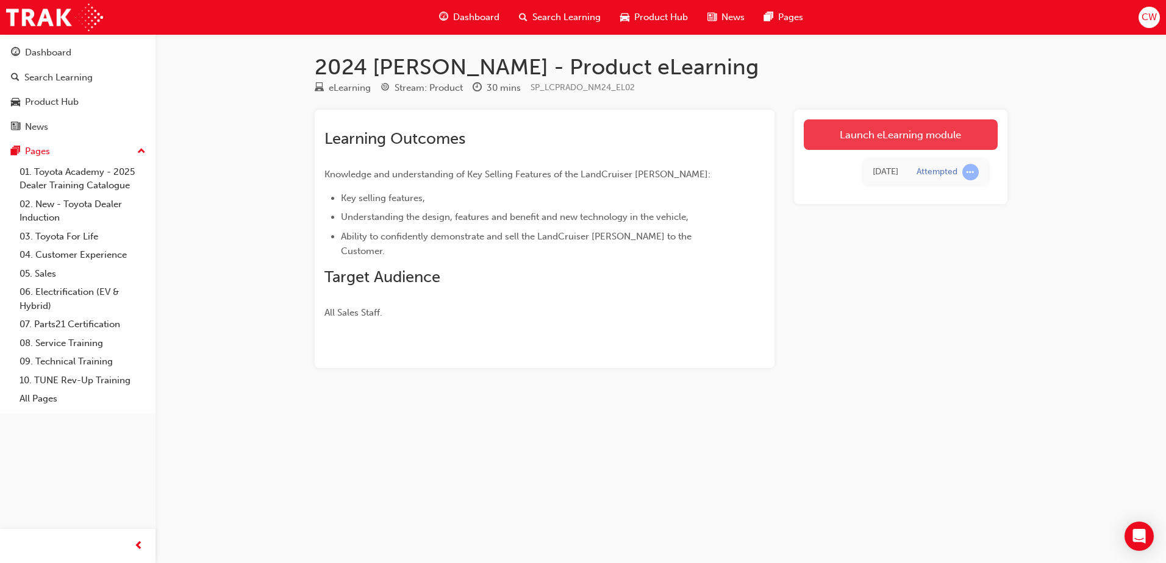
click at [877, 134] on link "Launch eLearning module" at bounding box center [900, 134] width 194 height 30
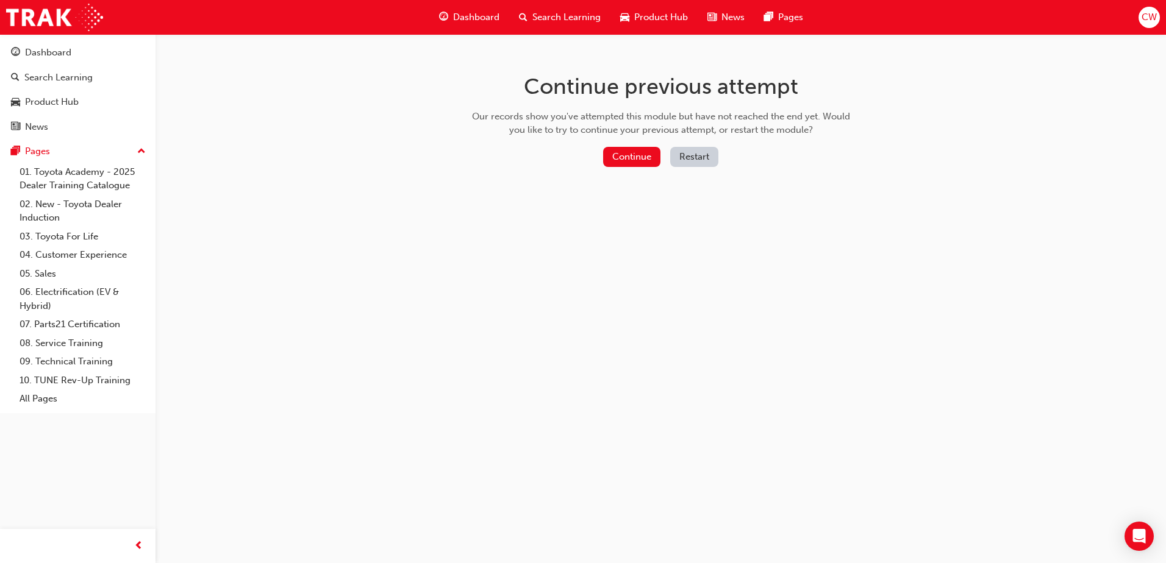
click at [699, 157] on button "Restart" at bounding box center [694, 157] width 48 height 20
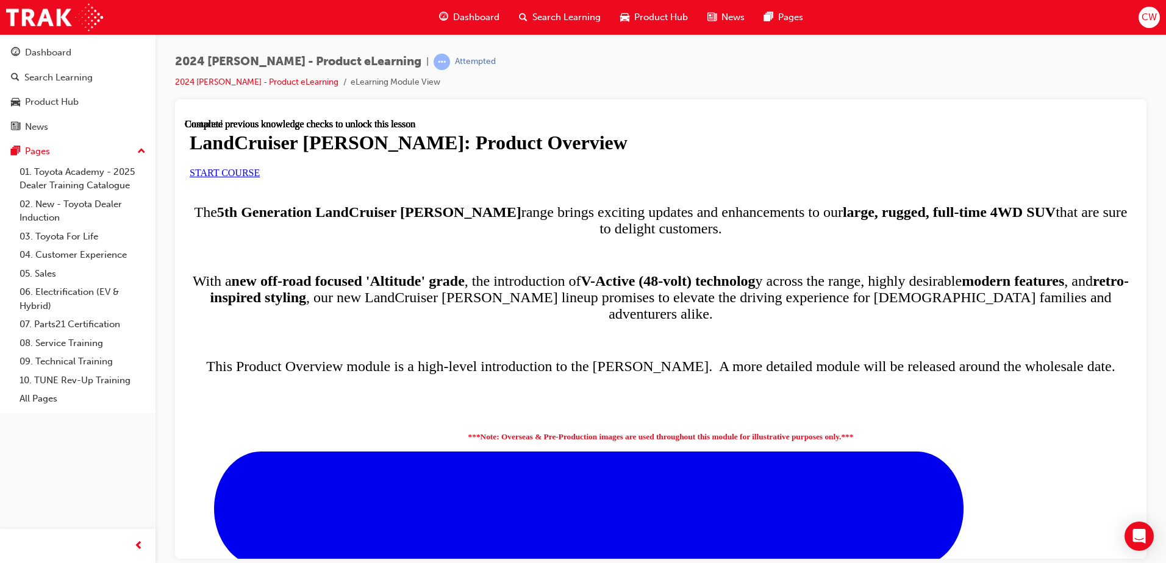
click at [260, 177] on span "START COURSE" at bounding box center [225, 172] width 70 height 10
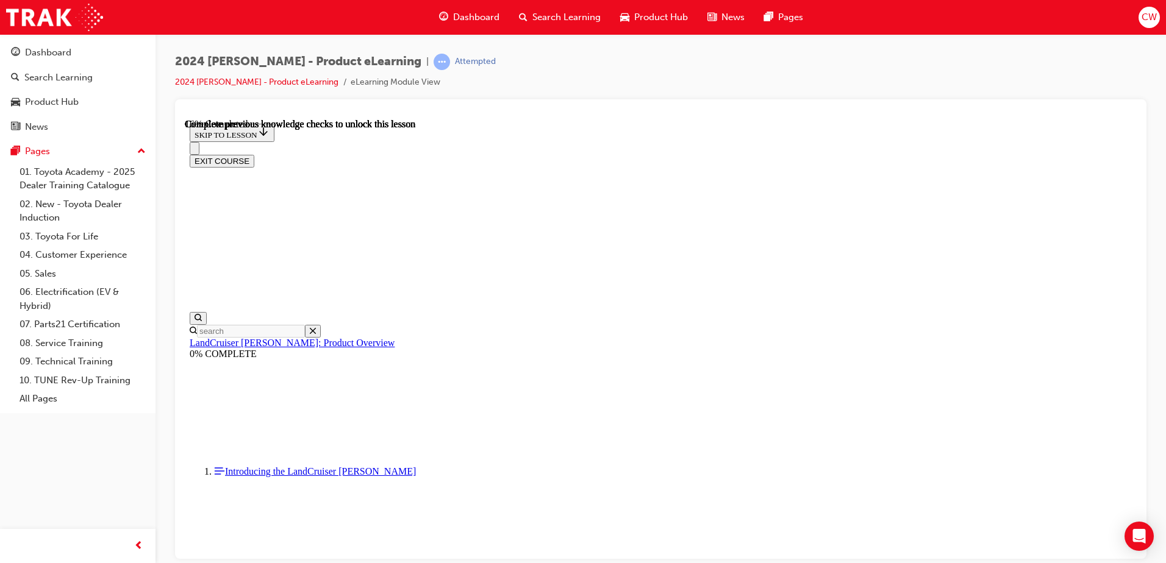
scroll to position [671, 0]
drag, startPoint x: 741, startPoint y: 340, endPoint x: 735, endPoint y: 388, distance: 47.9
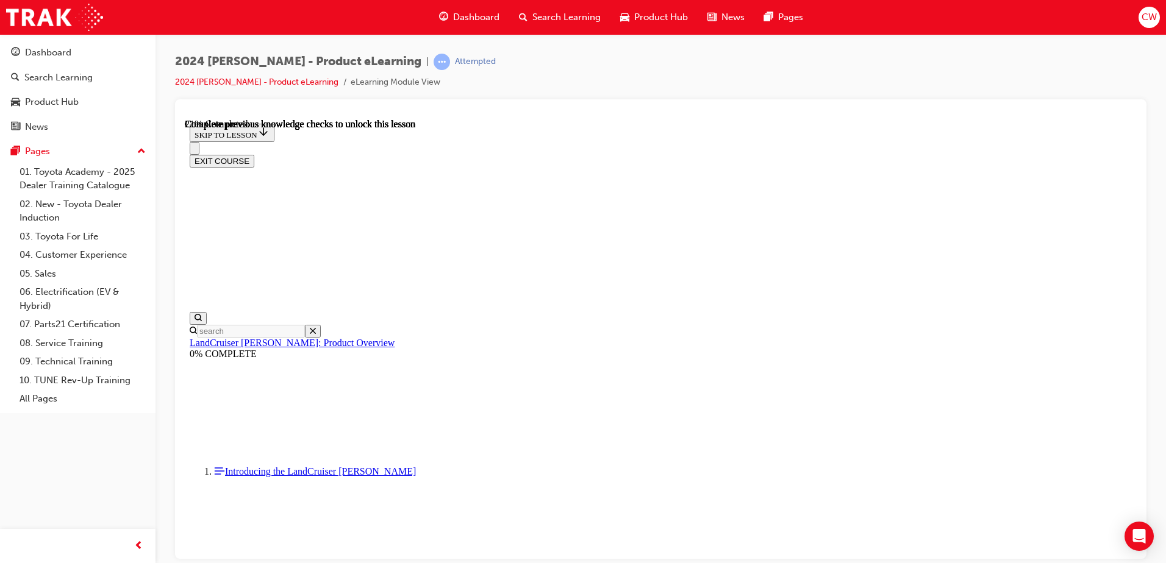
click at [254, 154] on button "EXIT COURSE" at bounding box center [222, 160] width 65 height 13
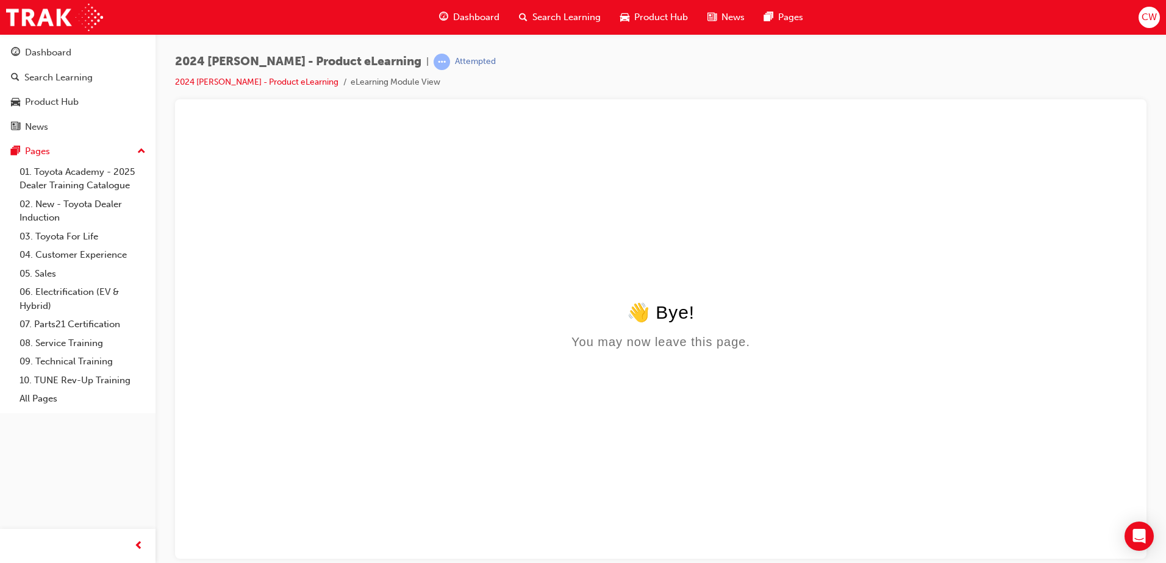
scroll to position [0, 0]
click at [290, 83] on link "2024 [PERSON_NAME] - Product eLearning" at bounding box center [256, 82] width 163 height 10
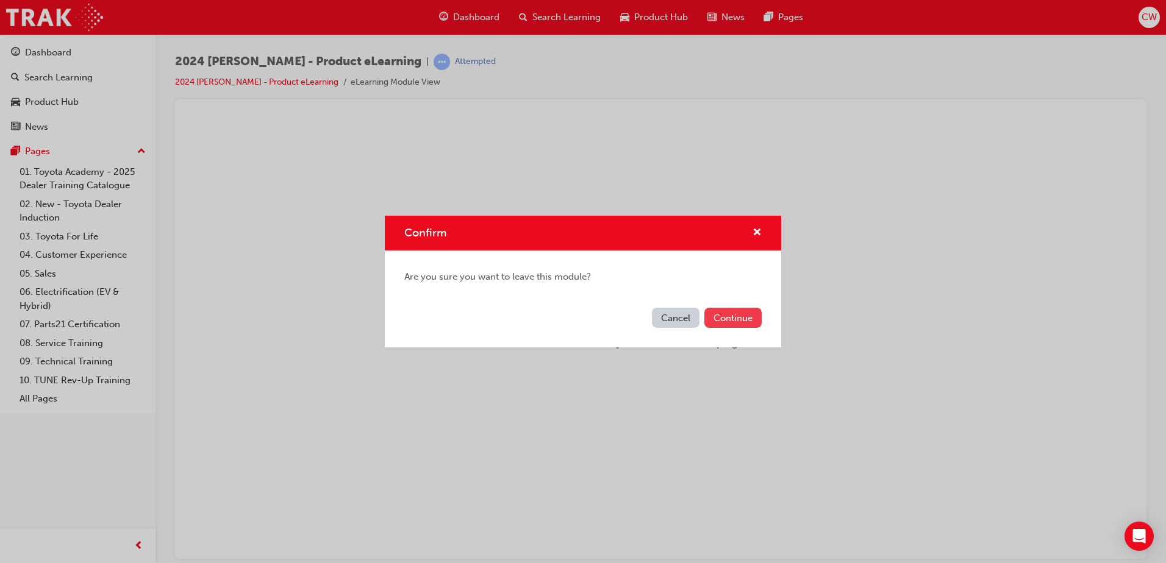
click at [745, 326] on button "Continue" at bounding box center [732, 318] width 57 height 20
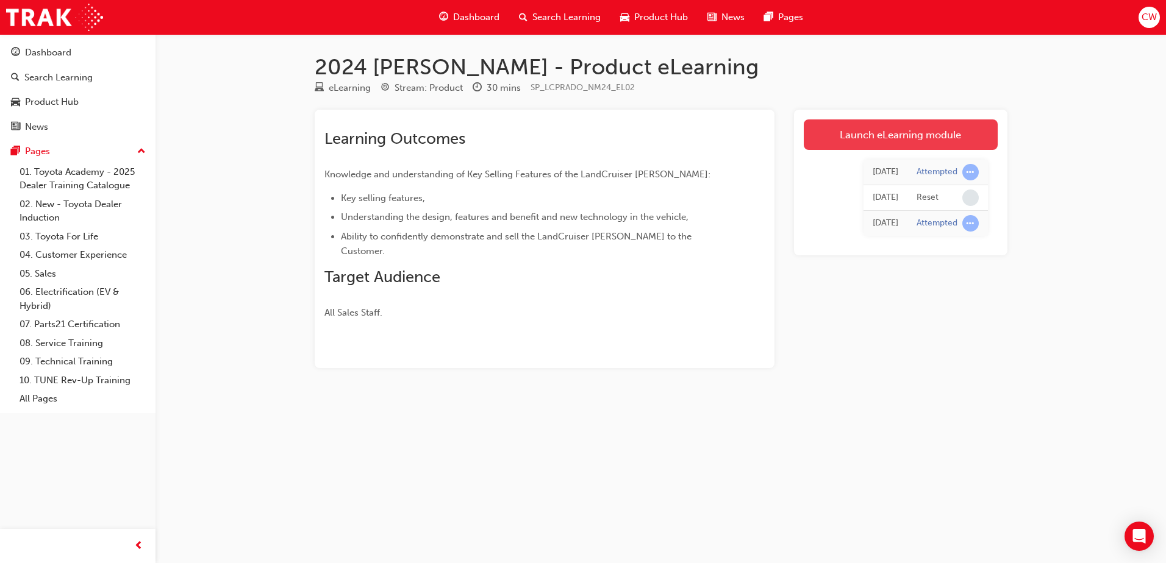
click at [924, 134] on link "Launch eLearning module" at bounding box center [900, 134] width 194 height 30
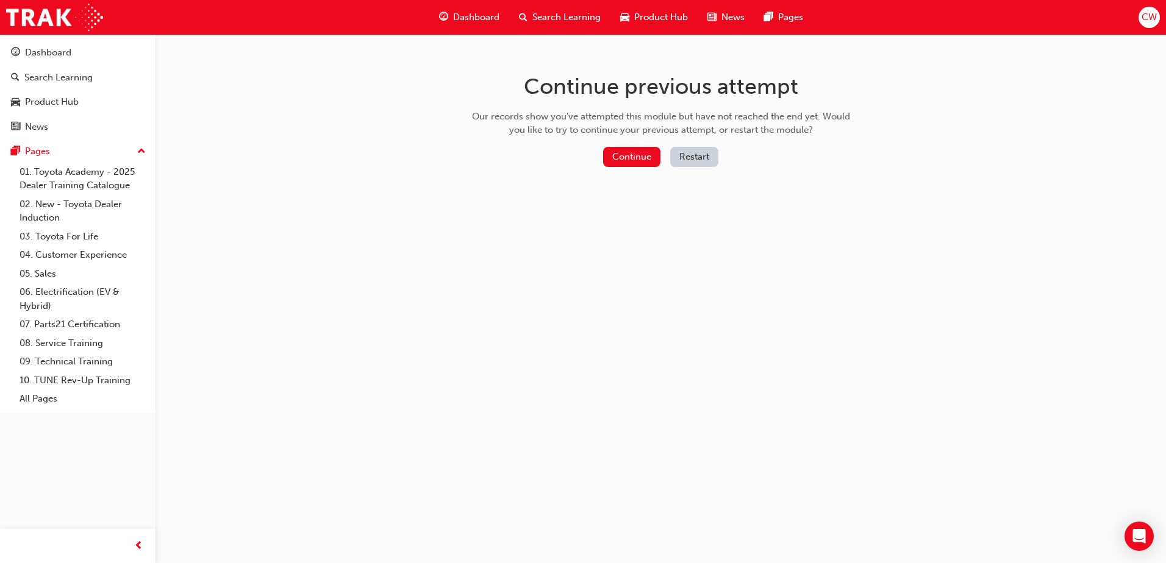
click at [697, 157] on button "Restart" at bounding box center [694, 157] width 48 height 20
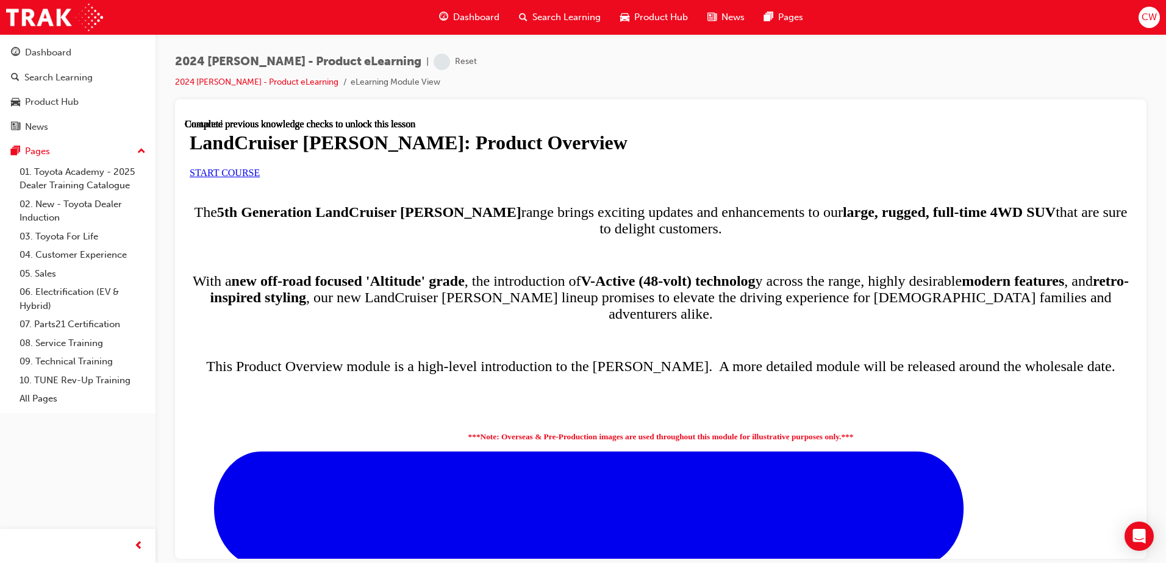
click at [260, 177] on link "START COURSE" at bounding box center [225, 172] width 70 height 10
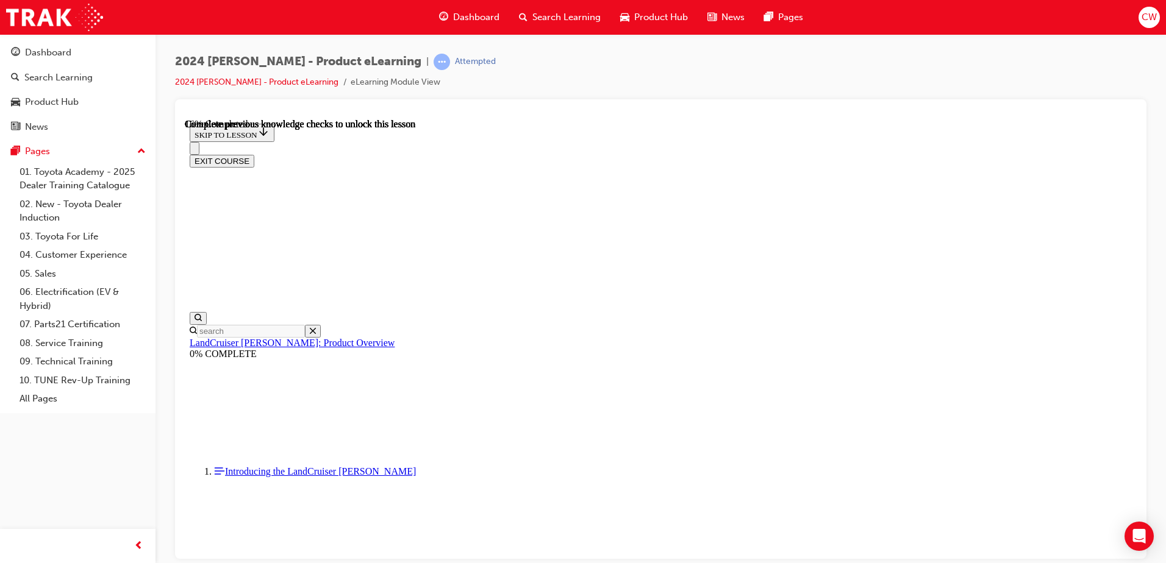
scroll to position [543, 0]
drag, startPoint x: 451, startPoint y: 338, endPoint x: 975, endPoint y: 347, distance: 524.3
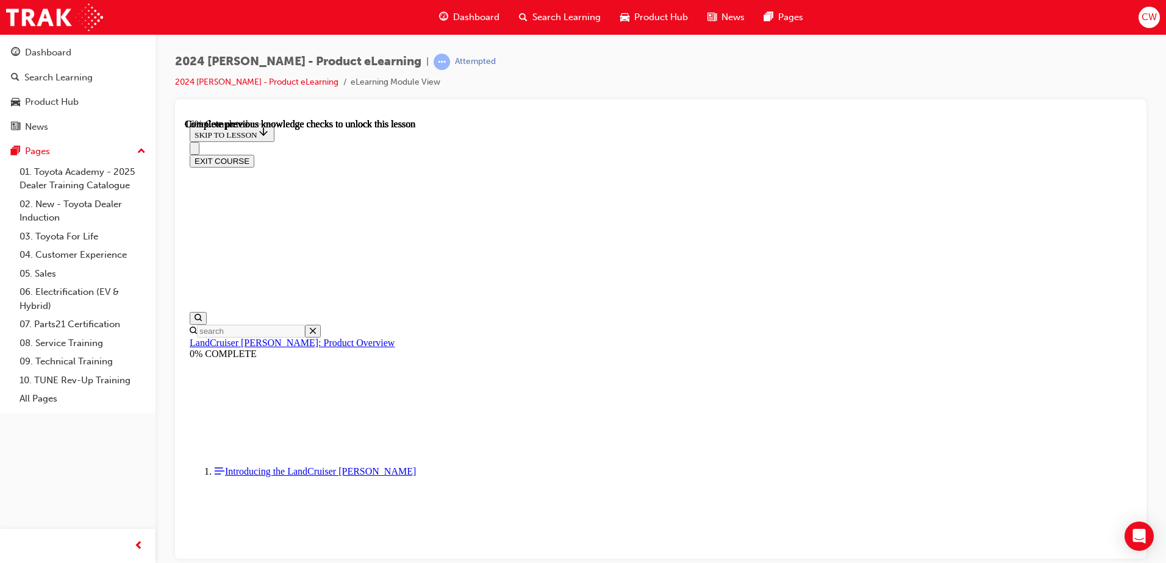
scroll to position [906, 0]
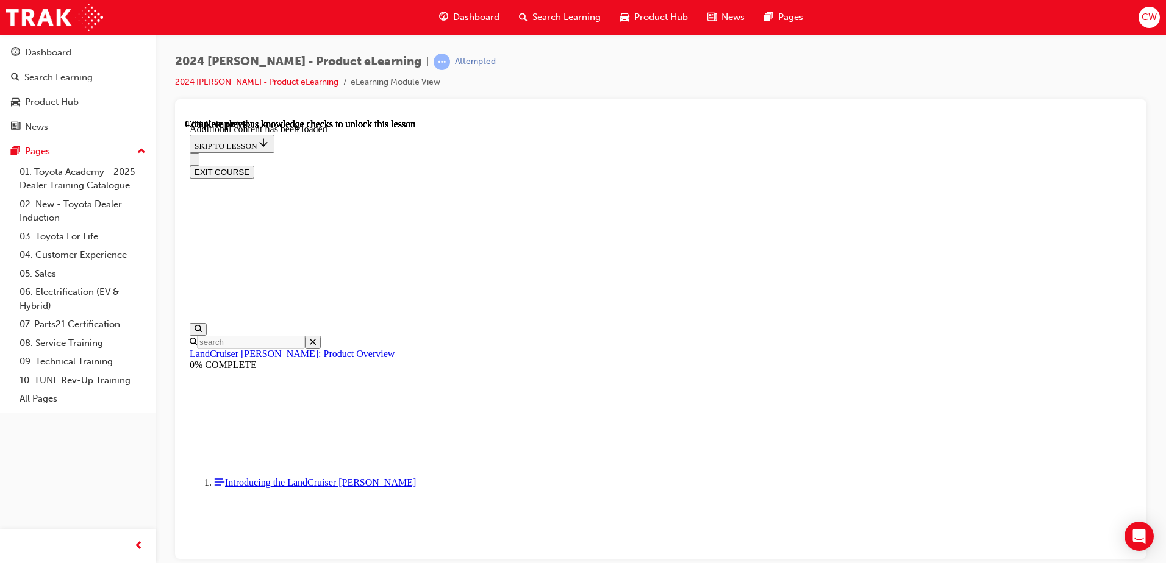
scroll to position [1551, 0]
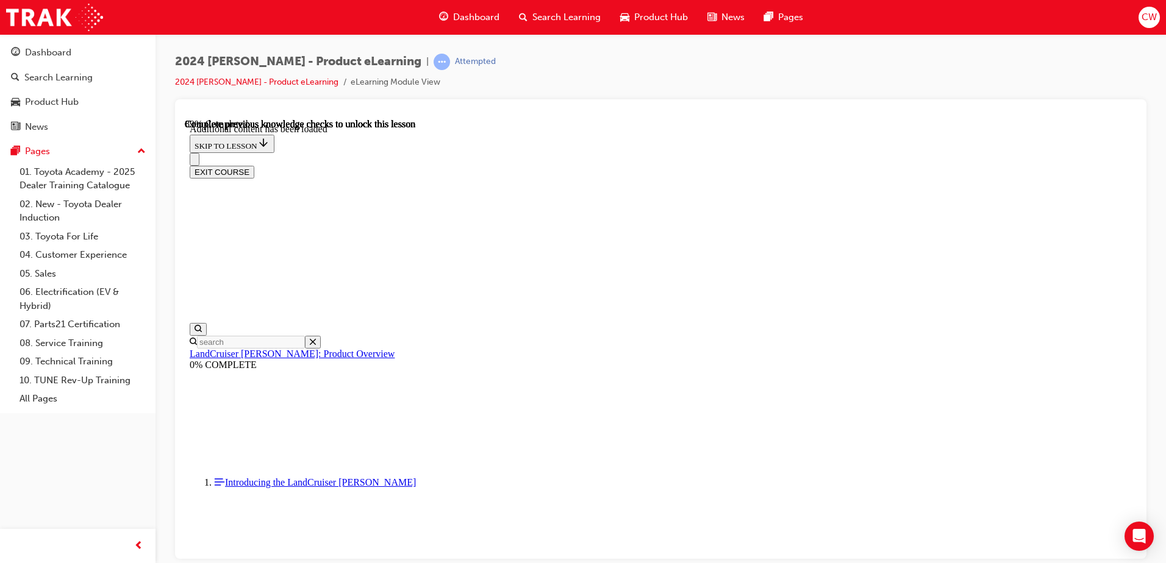
radio input "true"
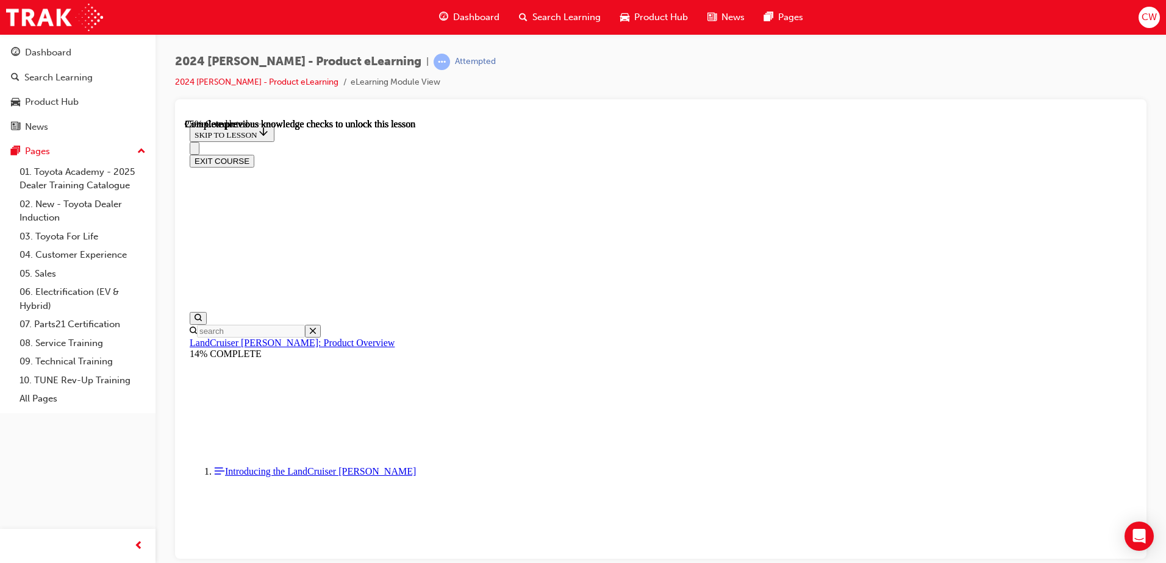
scroll to position [611, 0]
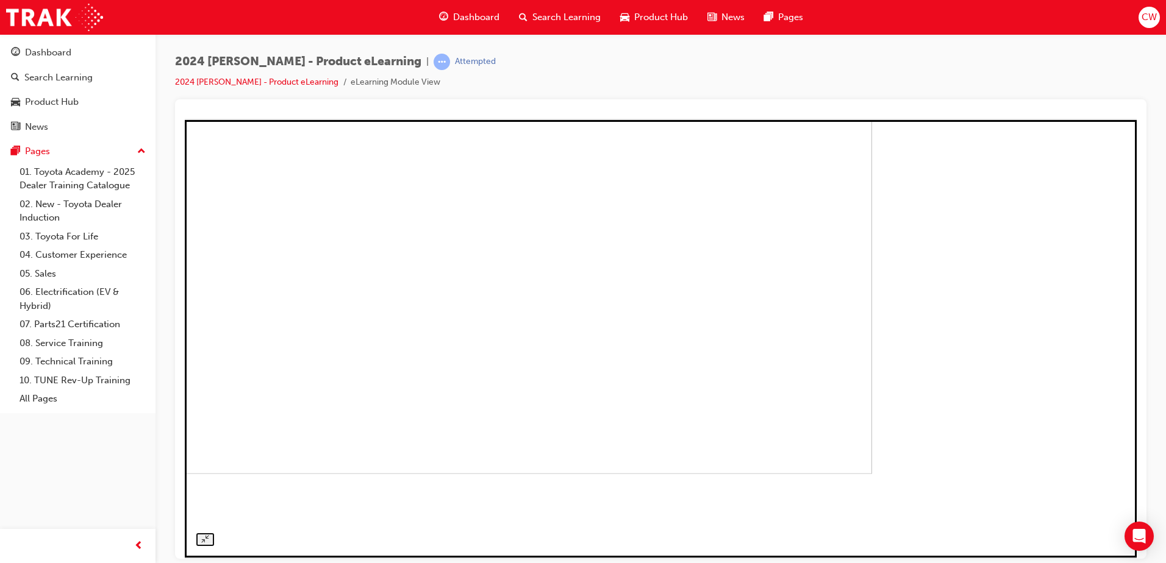
click at [872, 260] on img at bounding box center [396, 273] width 952 height 399
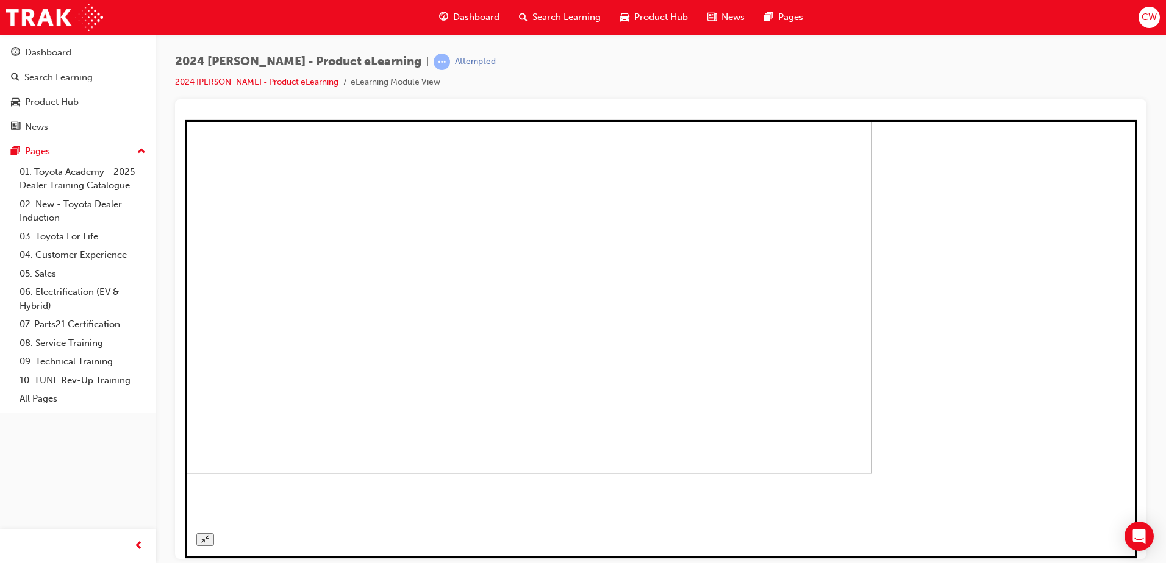
click at [872, 260] on img at bounding box center [396, 273] width 952 height 399
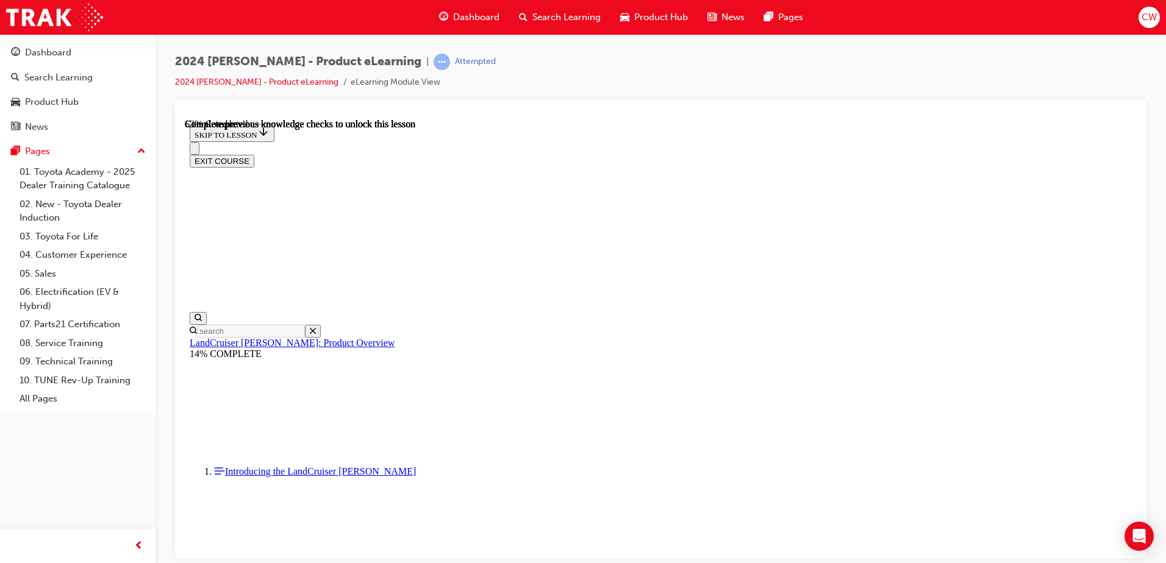
scroll to position [1751, 0]
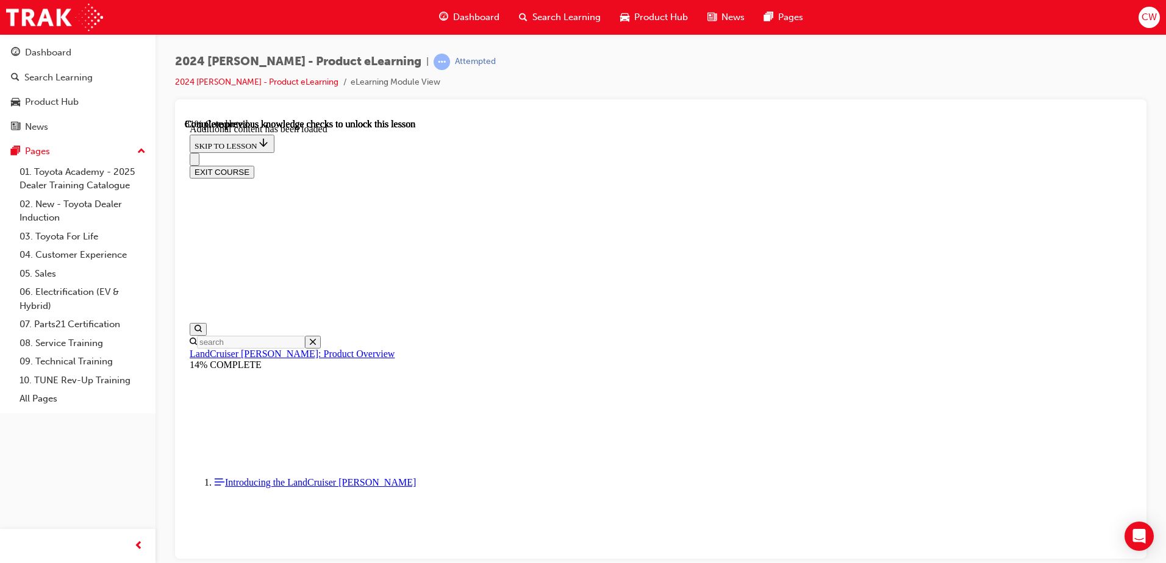
scroll to position [2061, 0]
radio input "true"
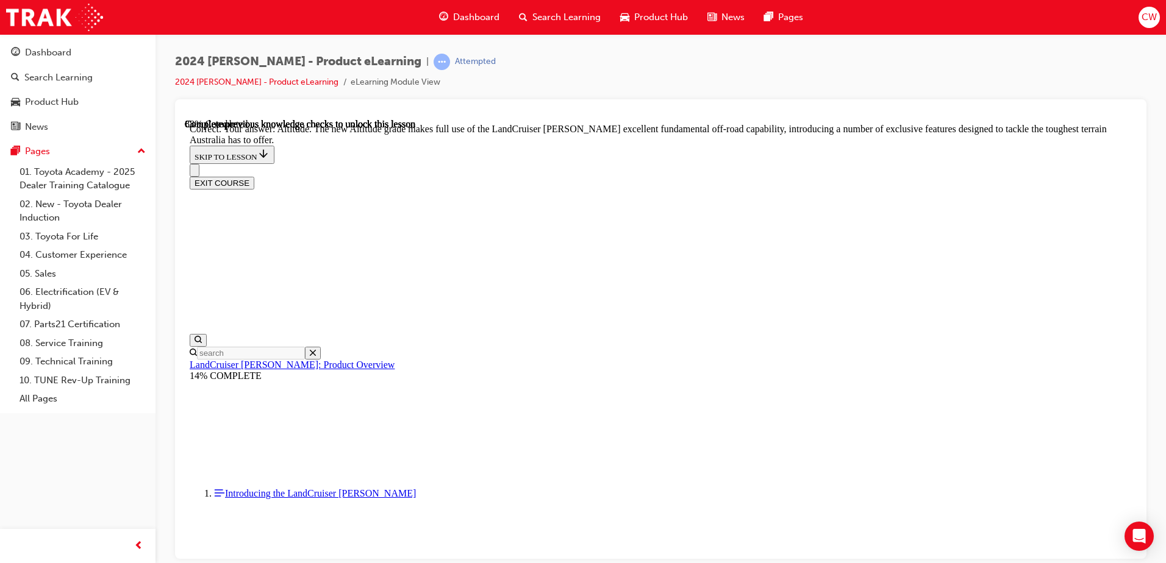
scroll to position [2781, 0]
checkbox input "true"
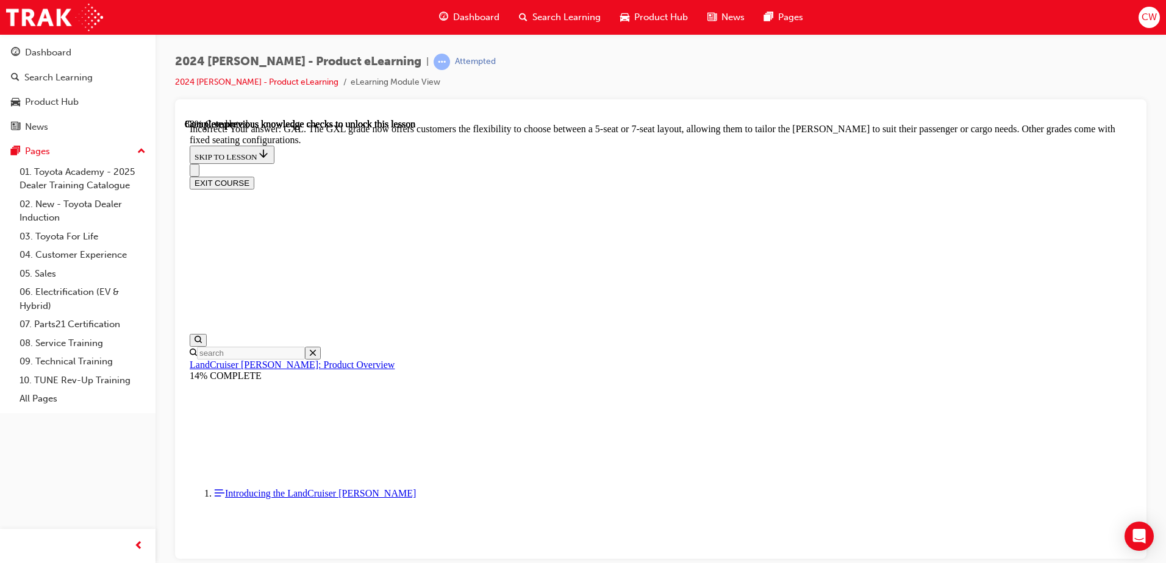
scroll to position [2624, 0]
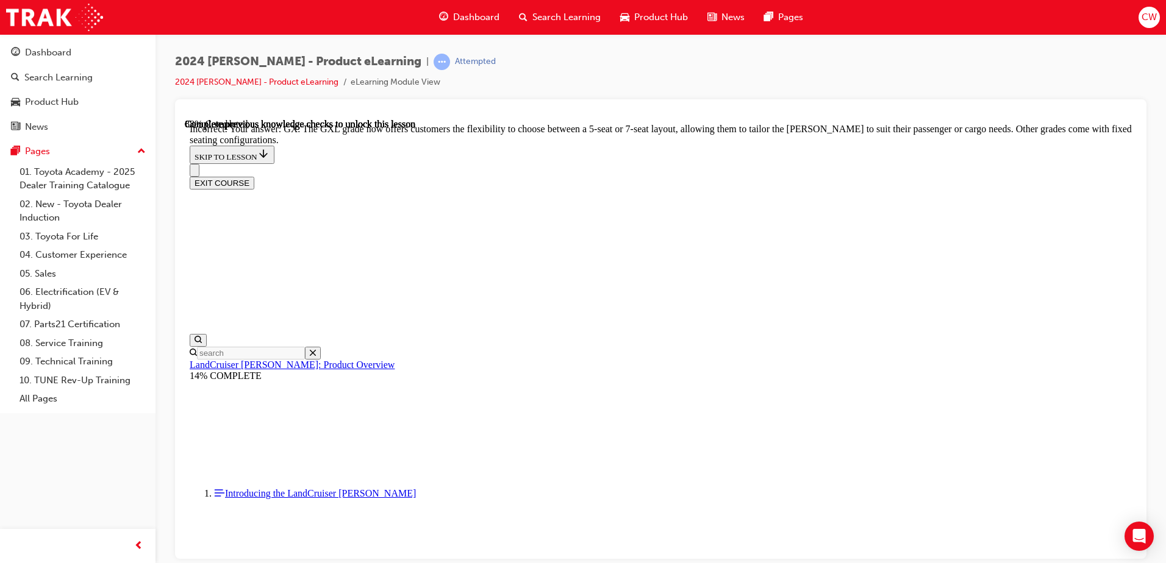
checkbox input "false"
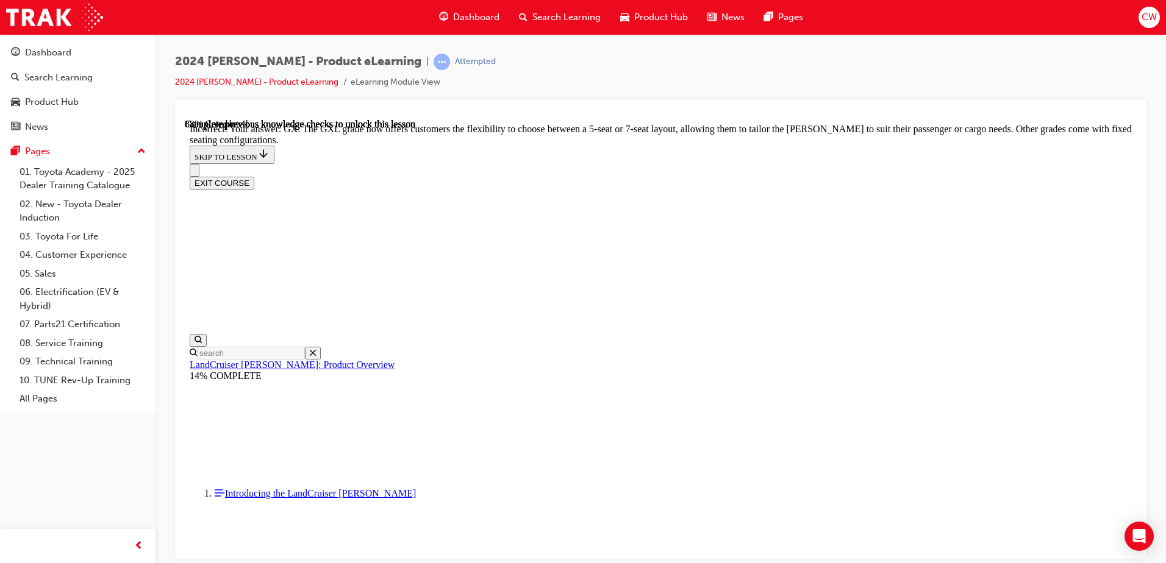
checkbox input "false"
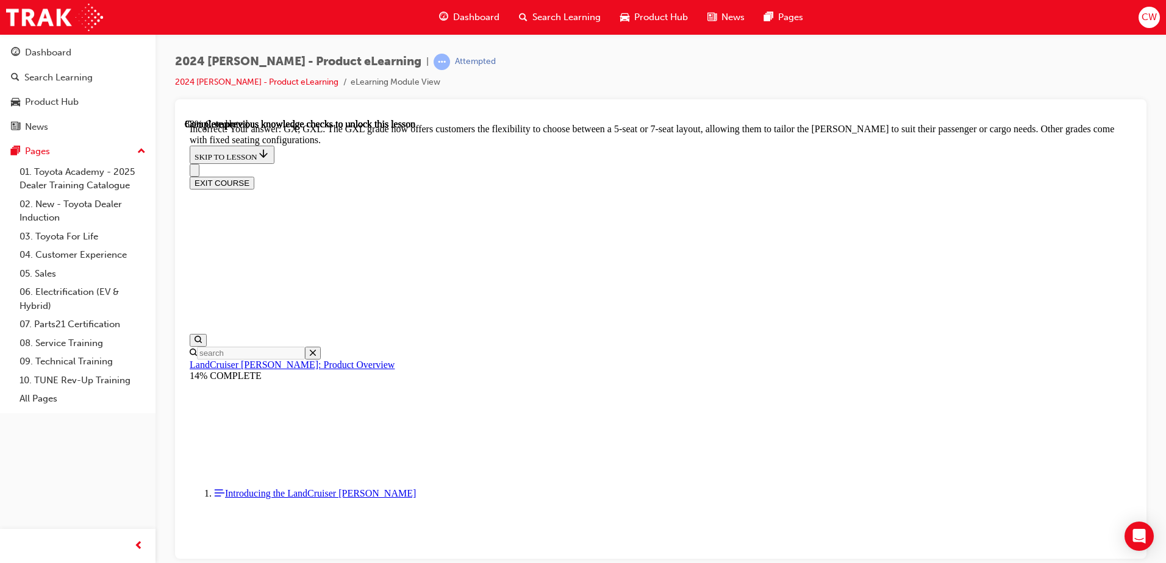
drag, startPoint x: 568, startPoint y: 534, endPoint x: 574, endPoint y: 511, distance: 24.1
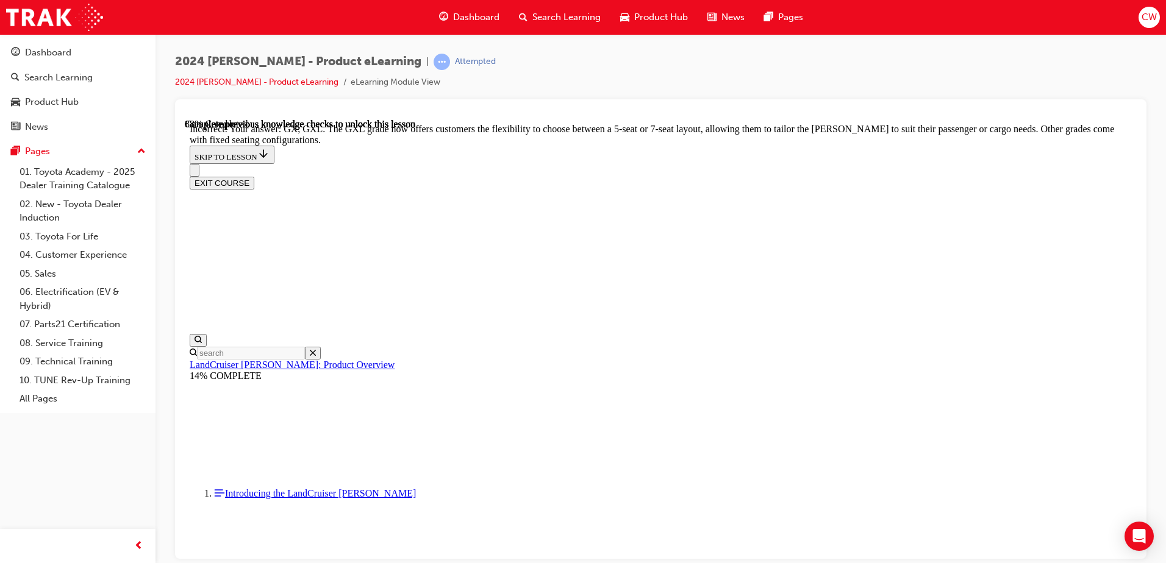
checkbox input "true"
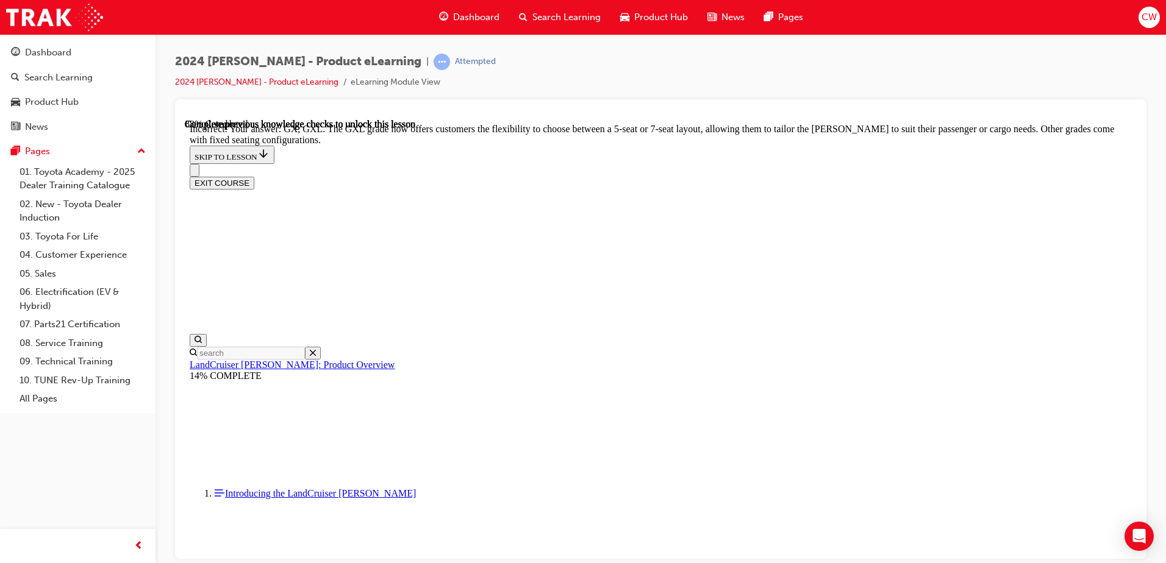
checkbox input "true"
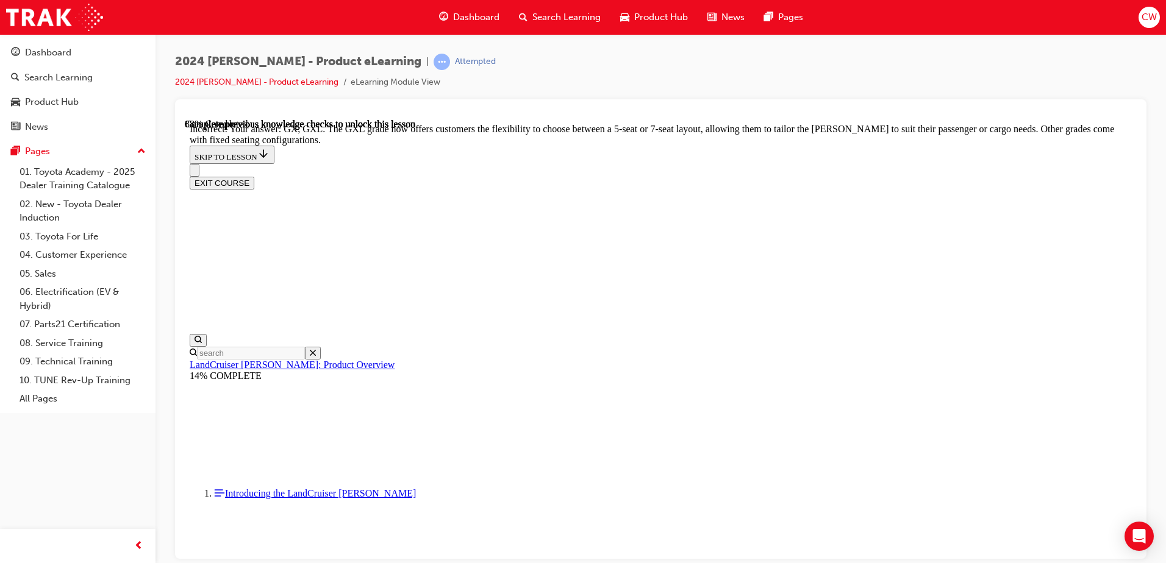
checkbox input "true"
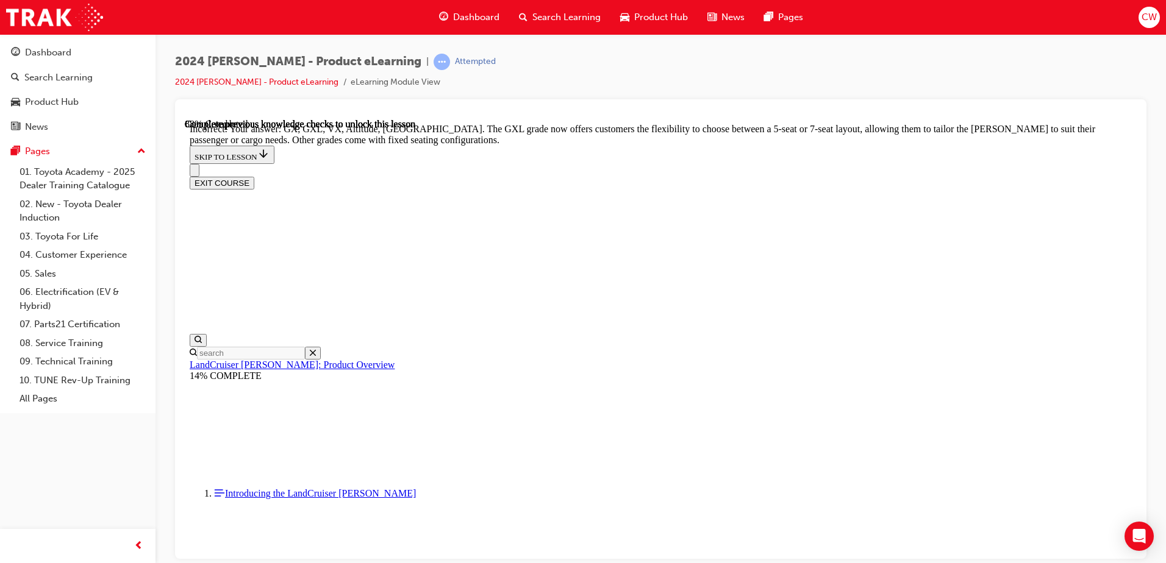
checkbox input "false"
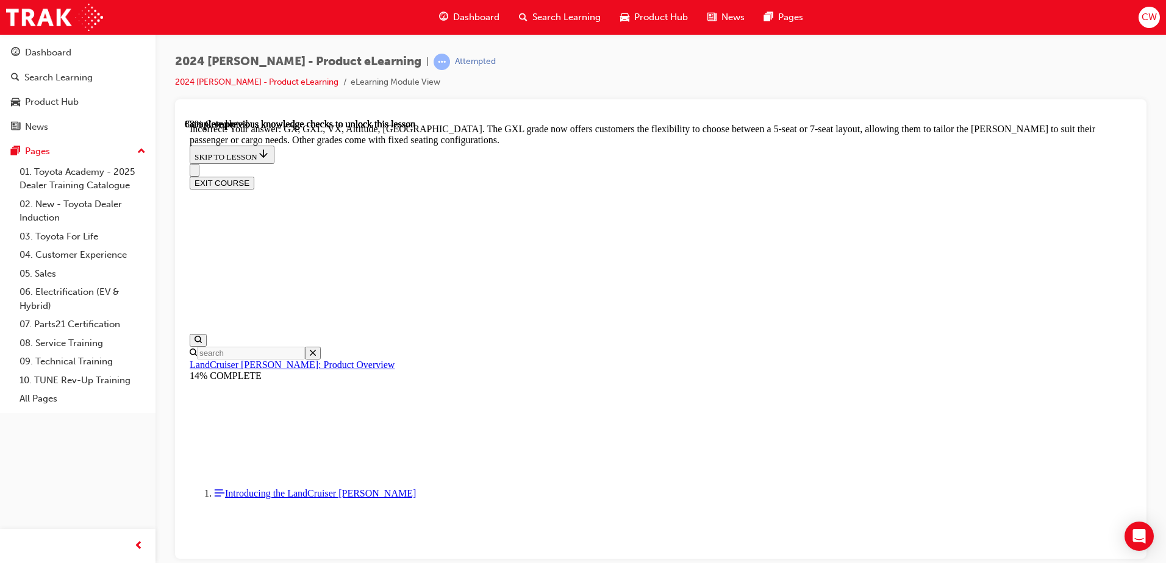
checkbox input "false"
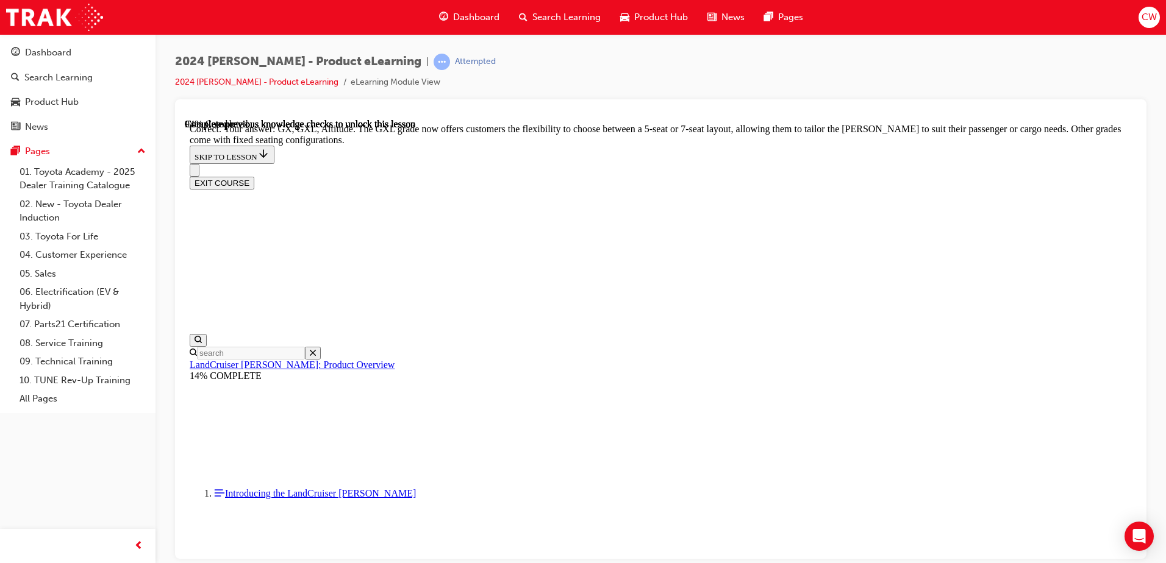
scroll to position [3118, 0]
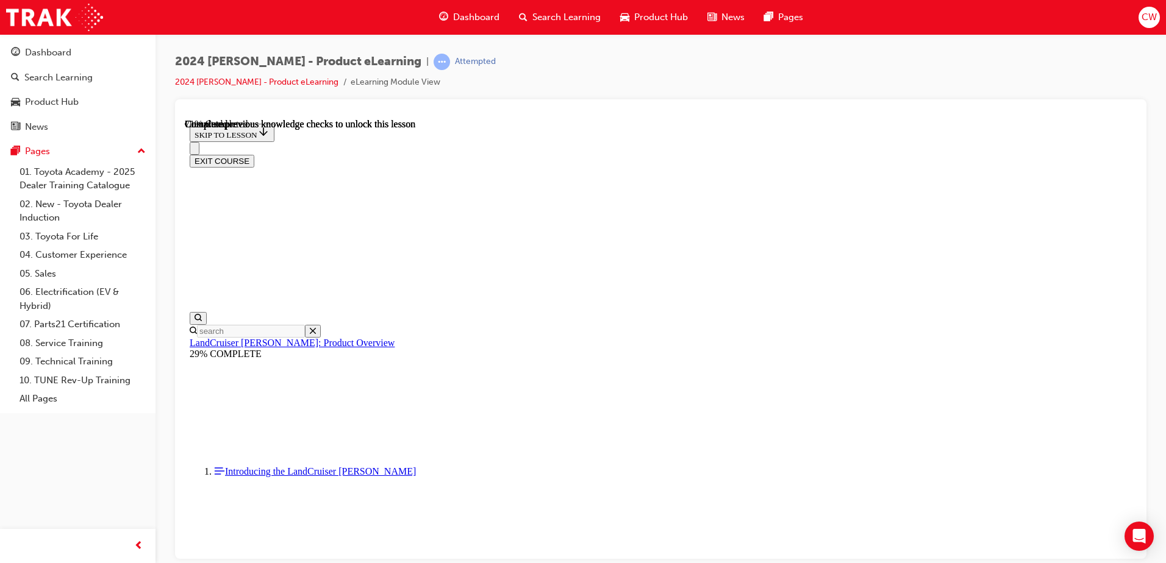
scroll to position [2744, 0]
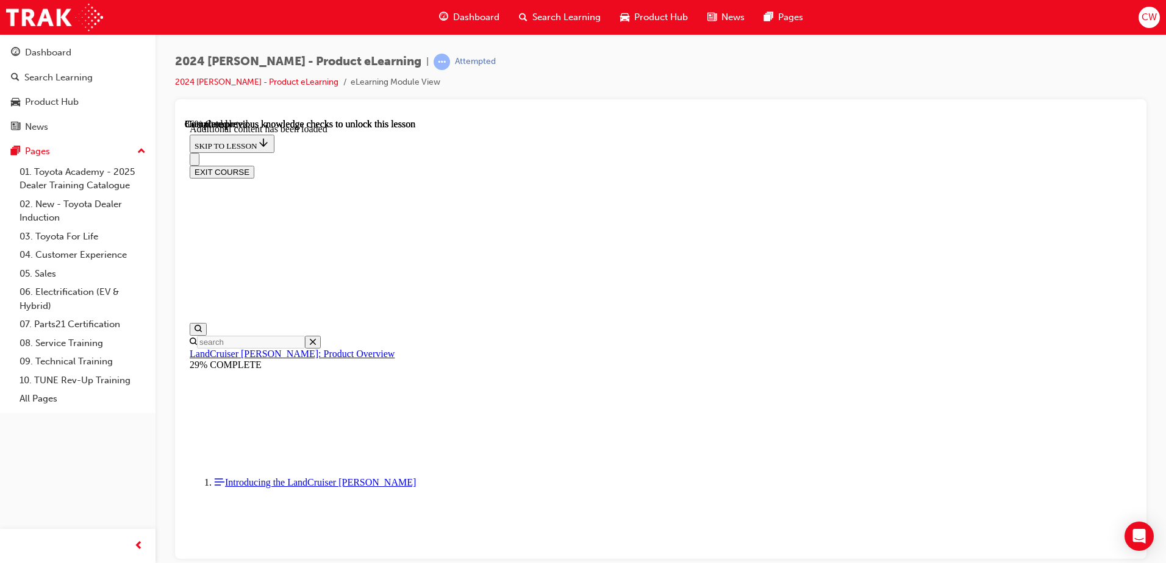
scroll to position [3080, 0]
radio input "true"
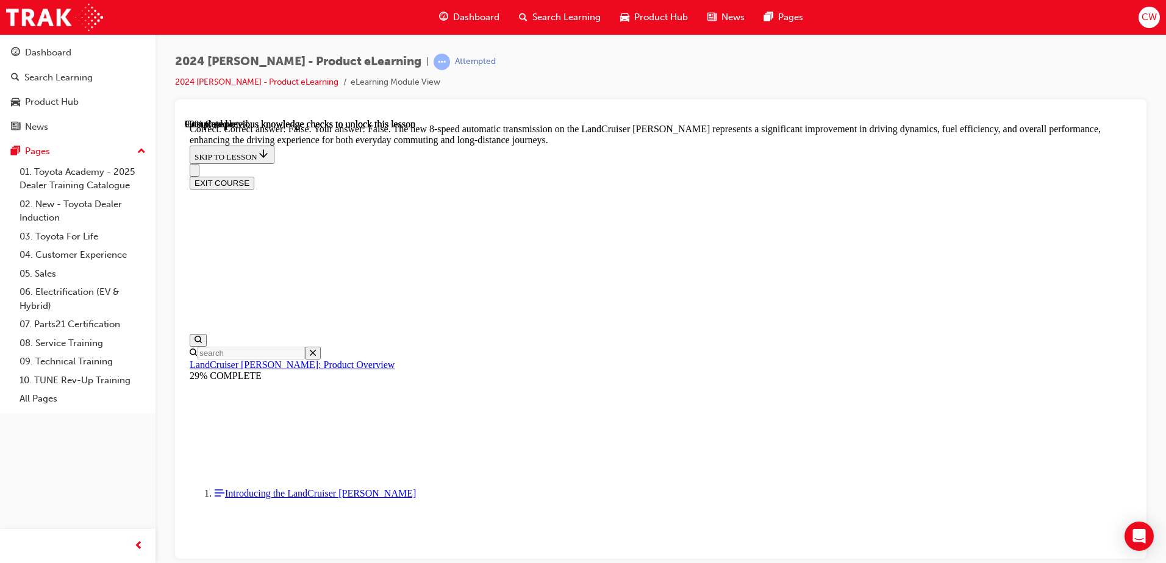
scroll to position [3446, 0]
radio input "true"
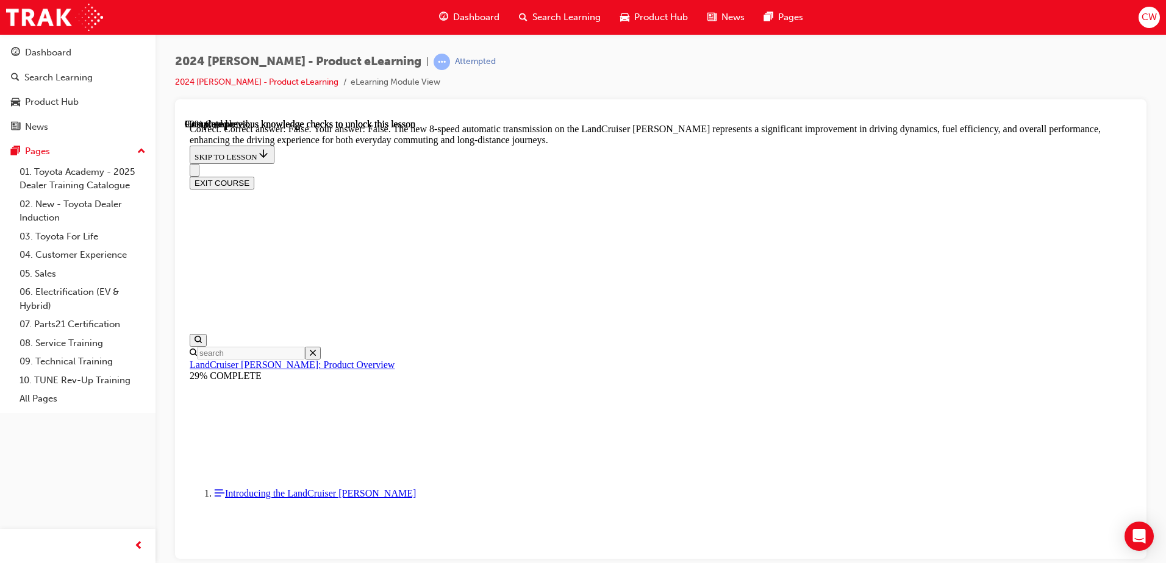
radio input "true"
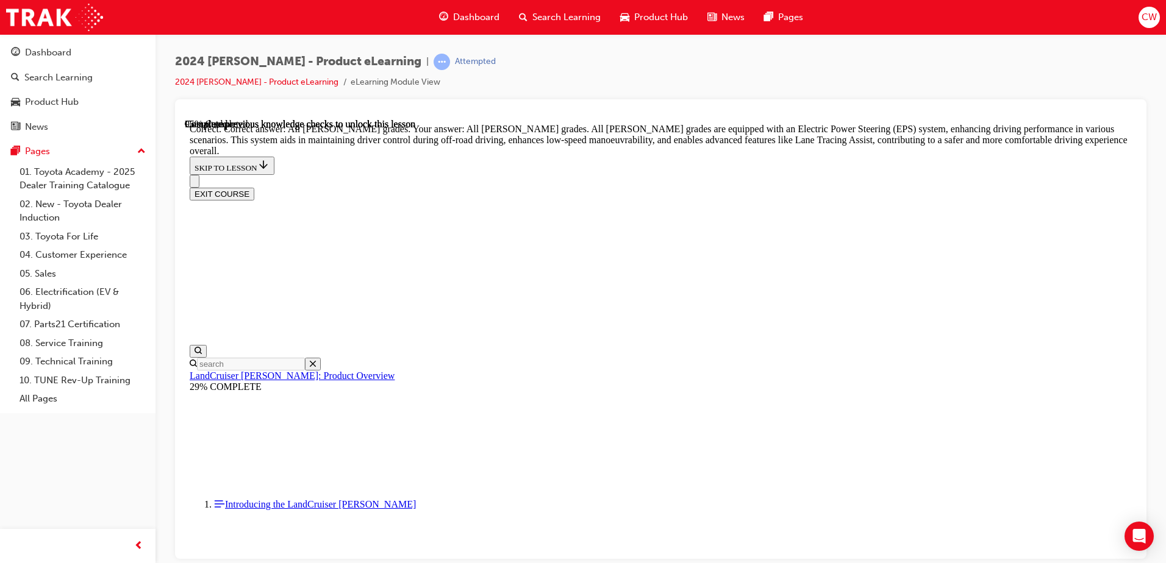
scroll to position [4535, 0]
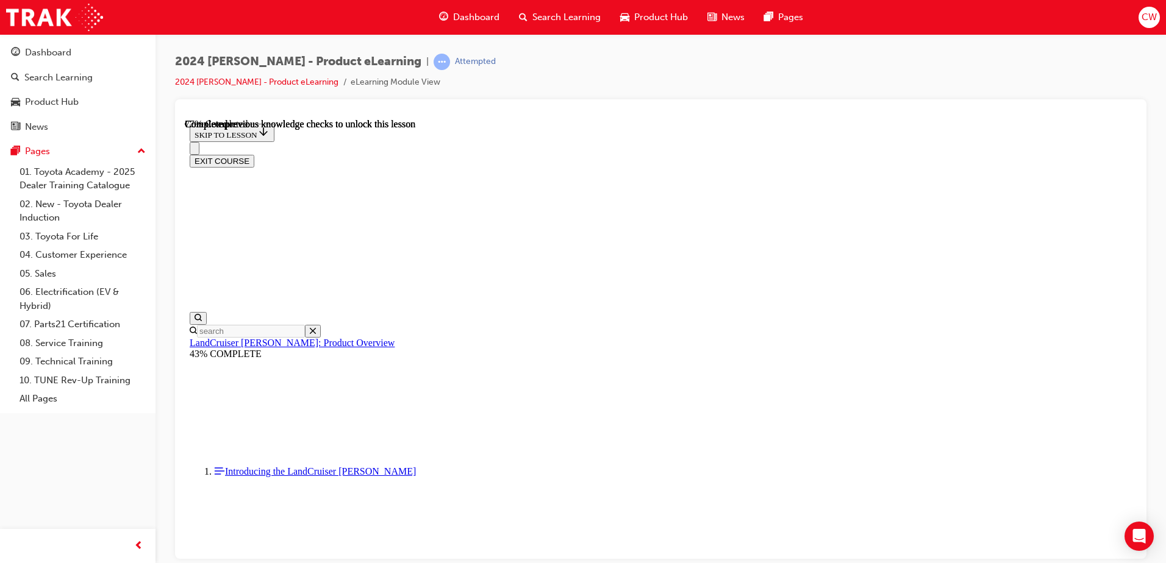
scroll to position [3929, 0]
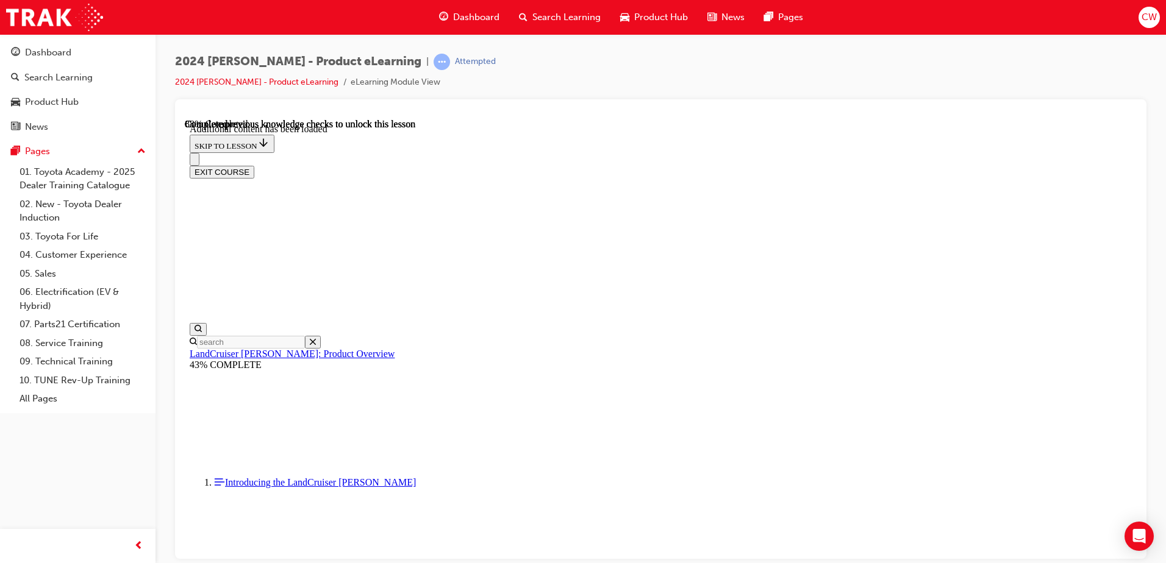
scroll to position [4239, 0]
checkbox input "true"
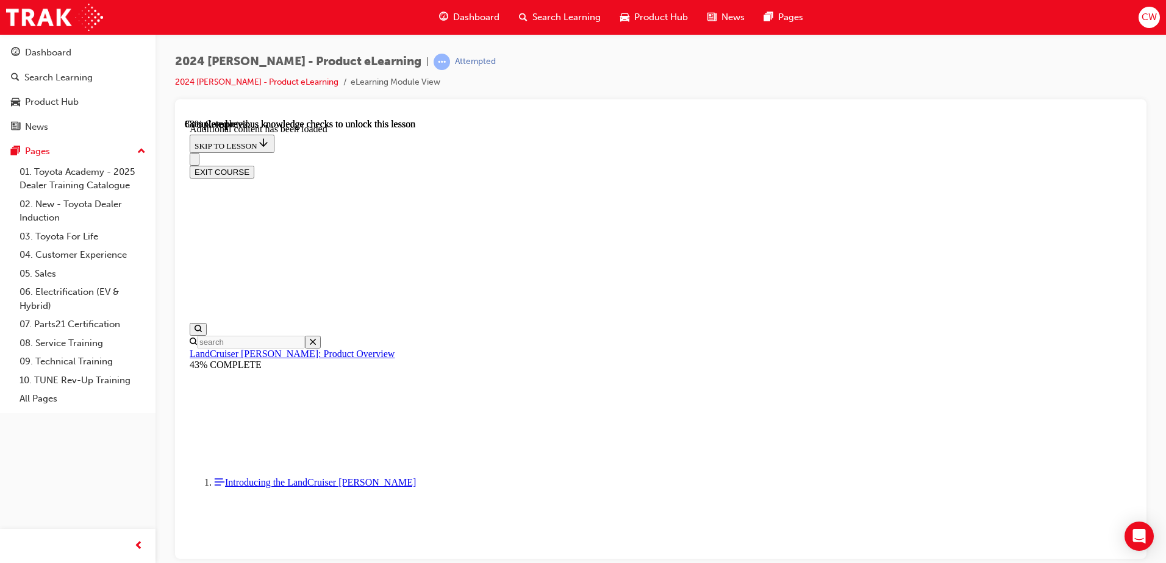
checkbox input "false"
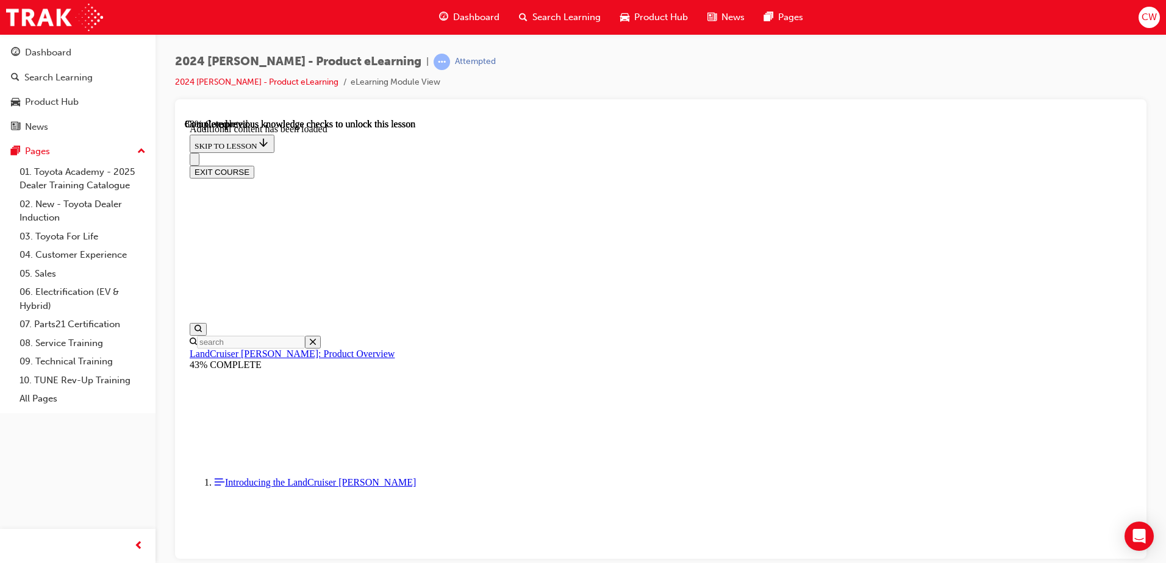
checkbox input "true"
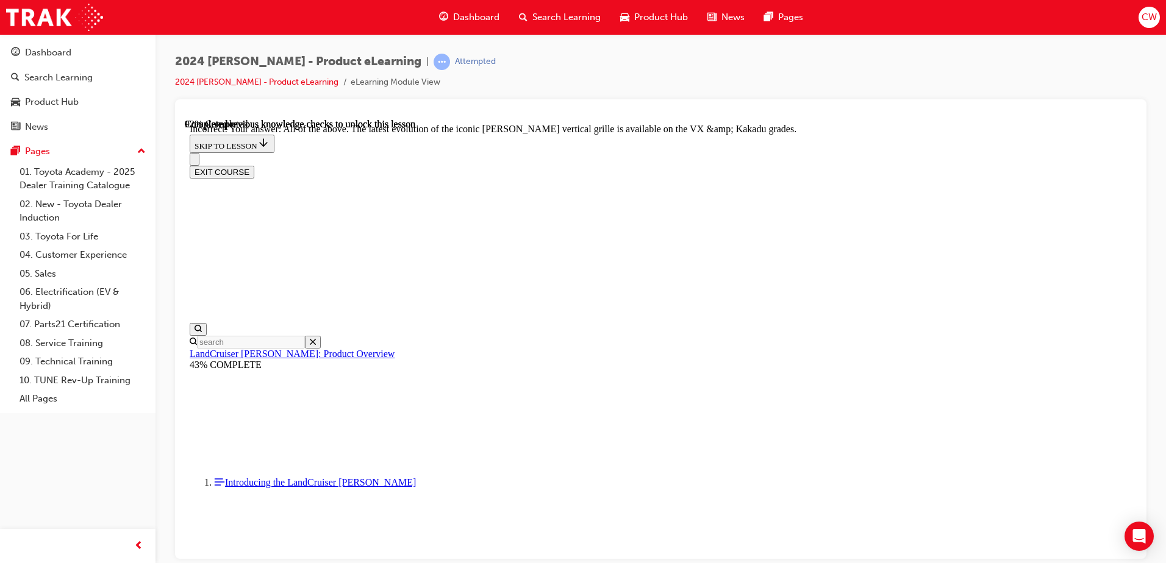
checkbox input "true"
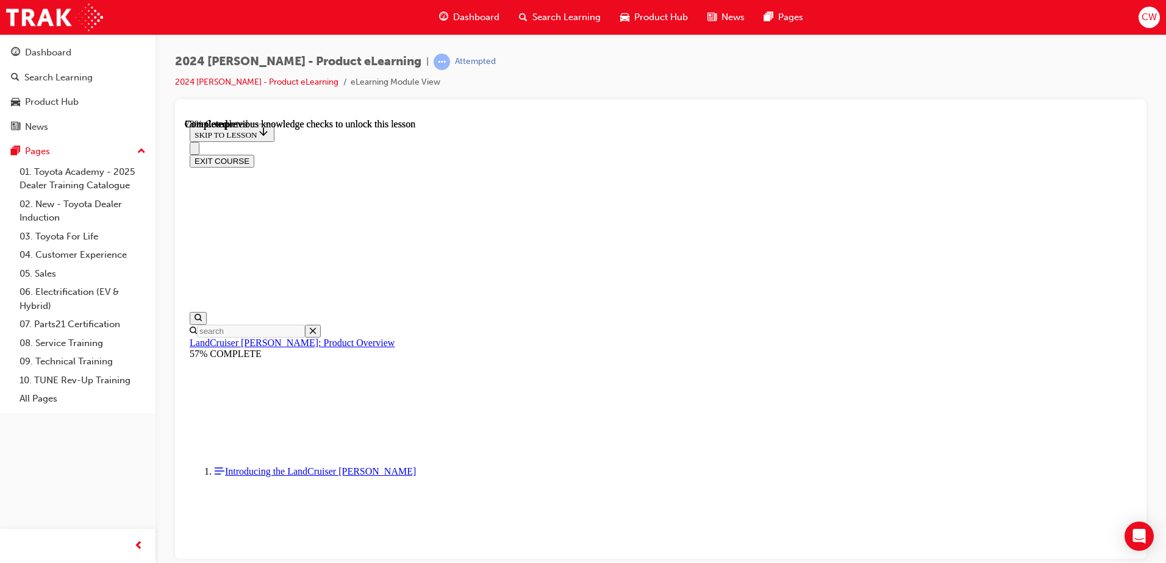
scroll to position [2848, 0]
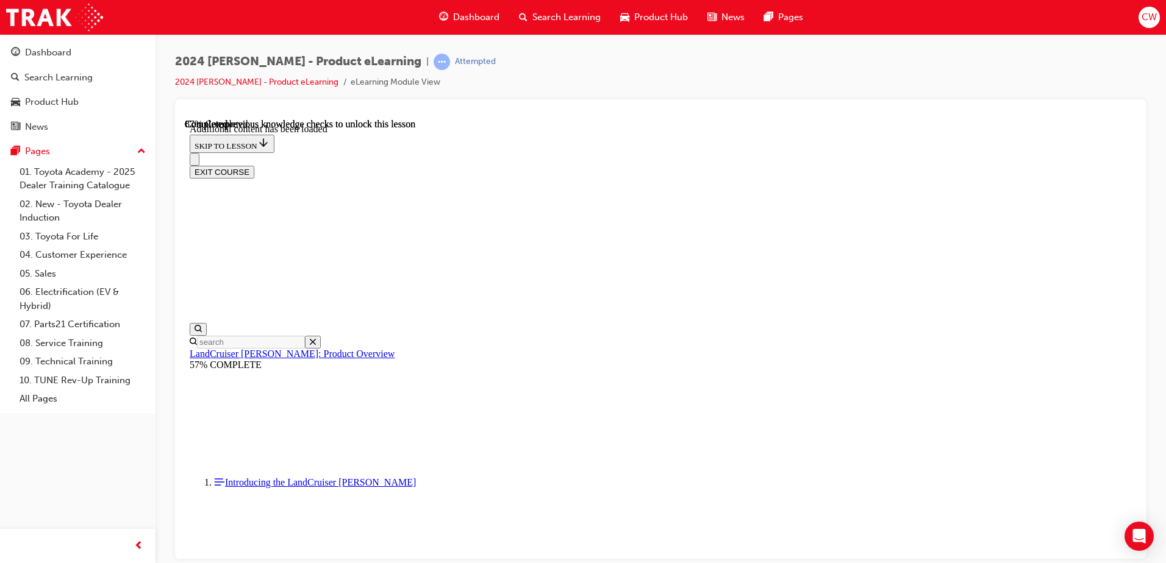
scroll to position [3157, 0]
drag, startPoint x: 565, startPoint y: 367, endPoint x: 565, endPoint y: 385, distance: 18.3
radio input "true"
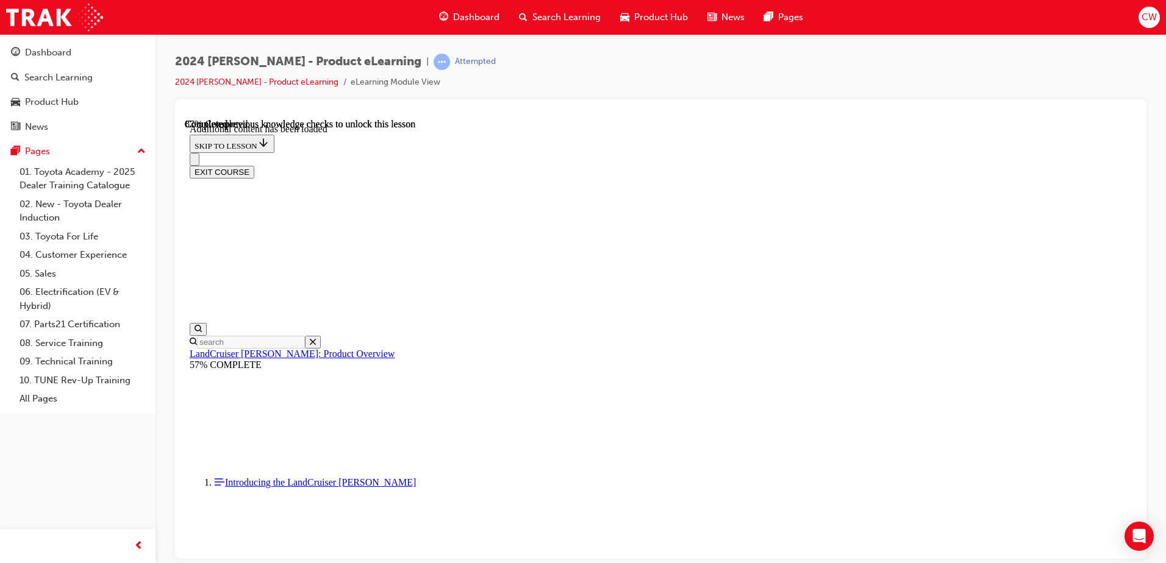
radio input "true"
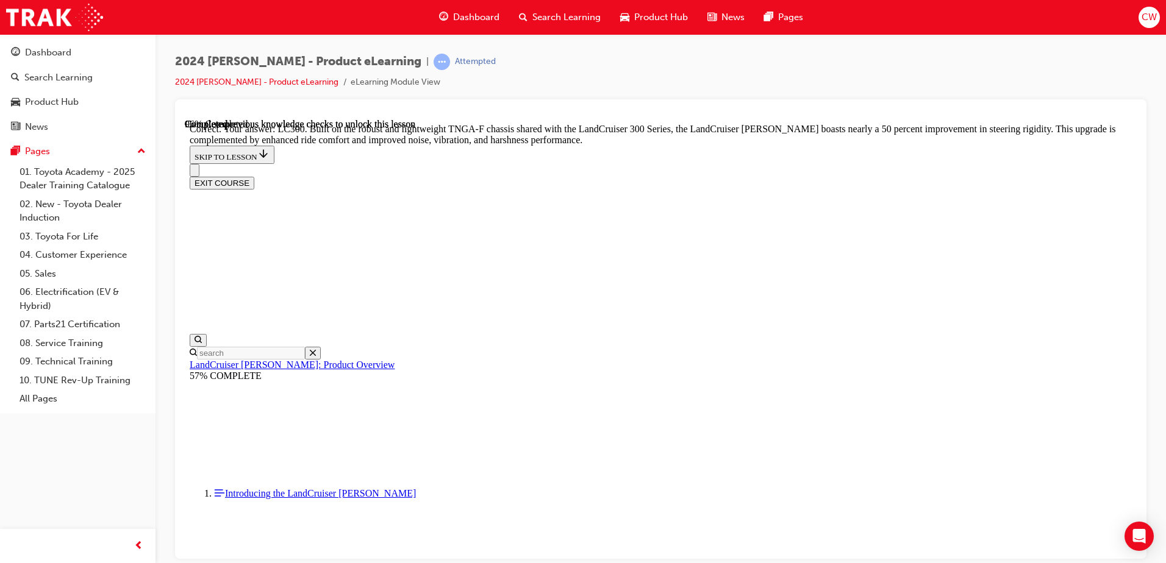
scroll to position [3989, 0]
